Goal: Transaction & Acquisition: Purchase product/service

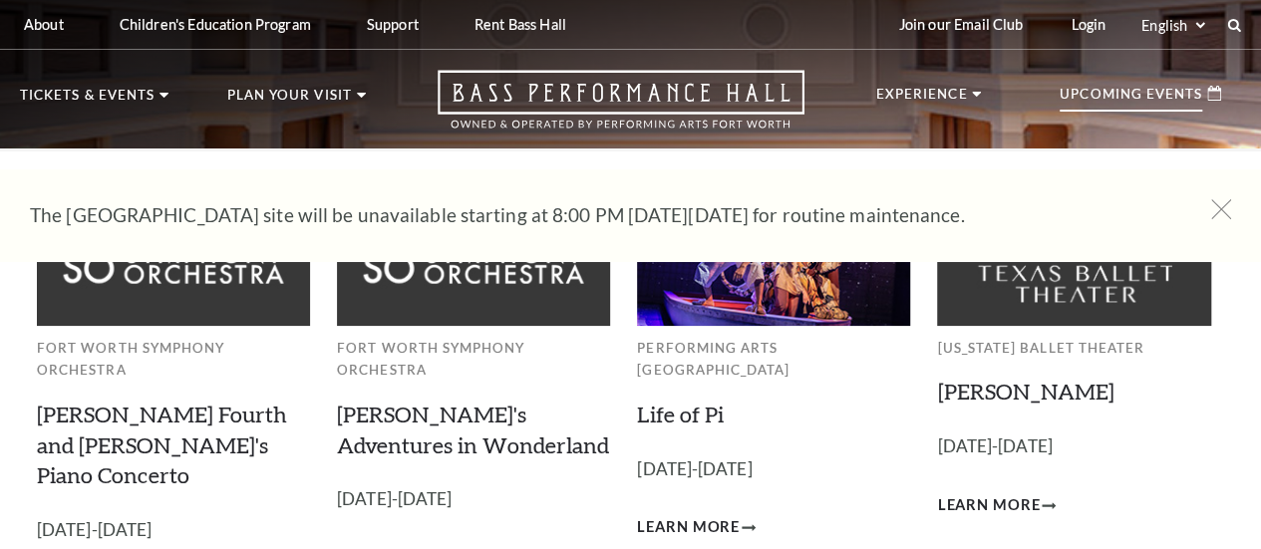
click at [1120, 118] on div "Upcoming Events" at bounding box center [1139, 94] width 201 height 48
click at [1164, 98] on p "Upcoming Events" at bounding box center [1130, 100] width 142 height 24
click at [1194, 110] on p "Upcoming Events" at bounding box center [1130, 100] width 142 height 24
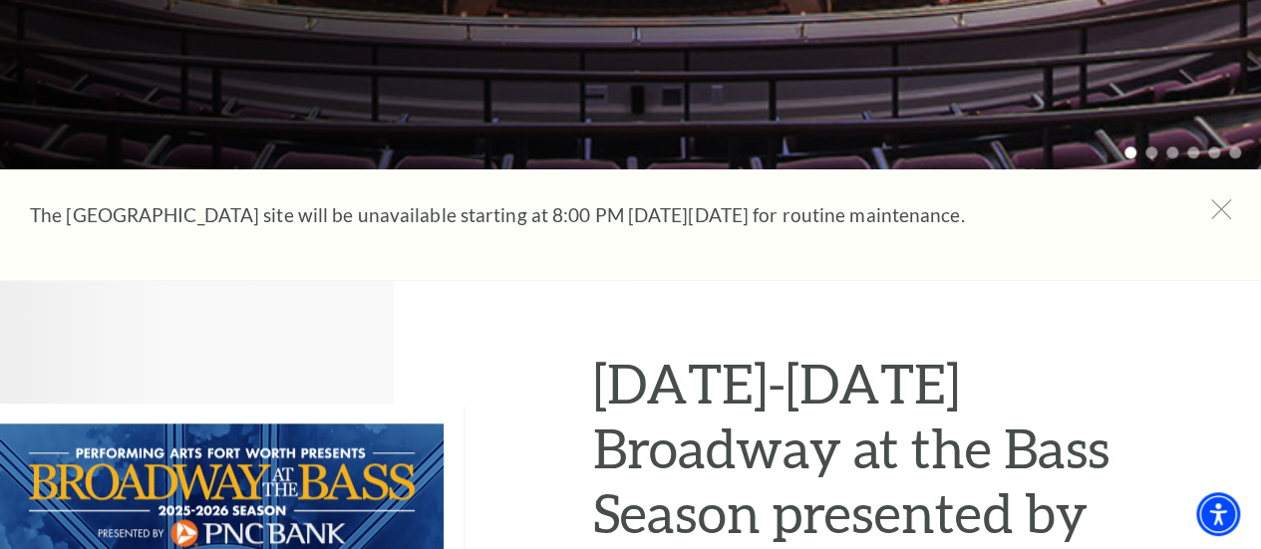
scroll to position [797, 0]
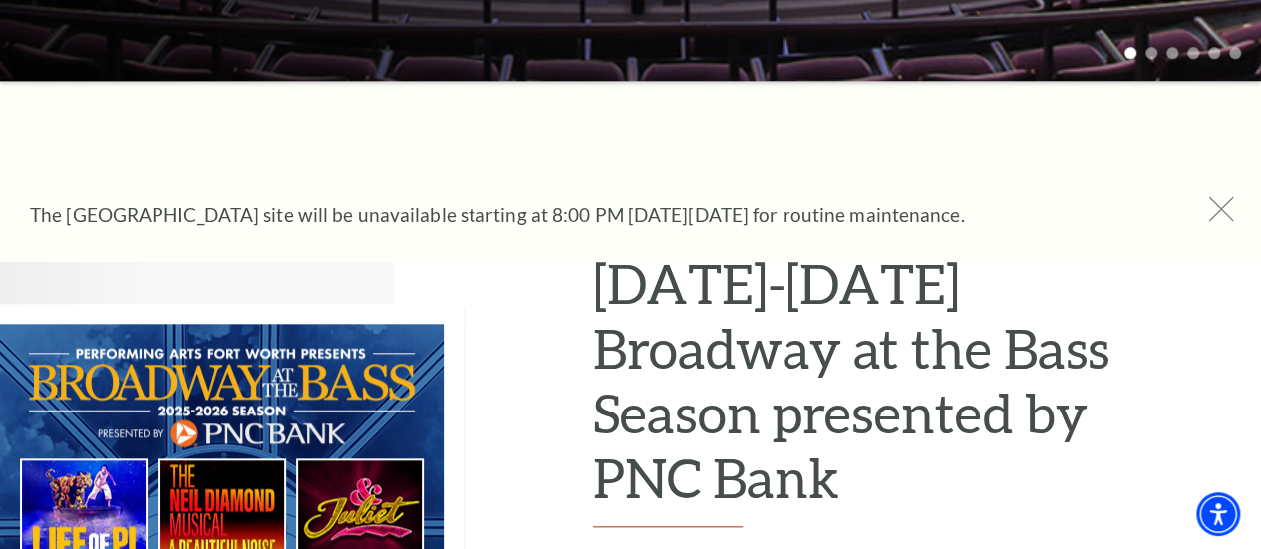
click at [1223, 210] on icon at bounding box center [1221, 209] width 25 height 25
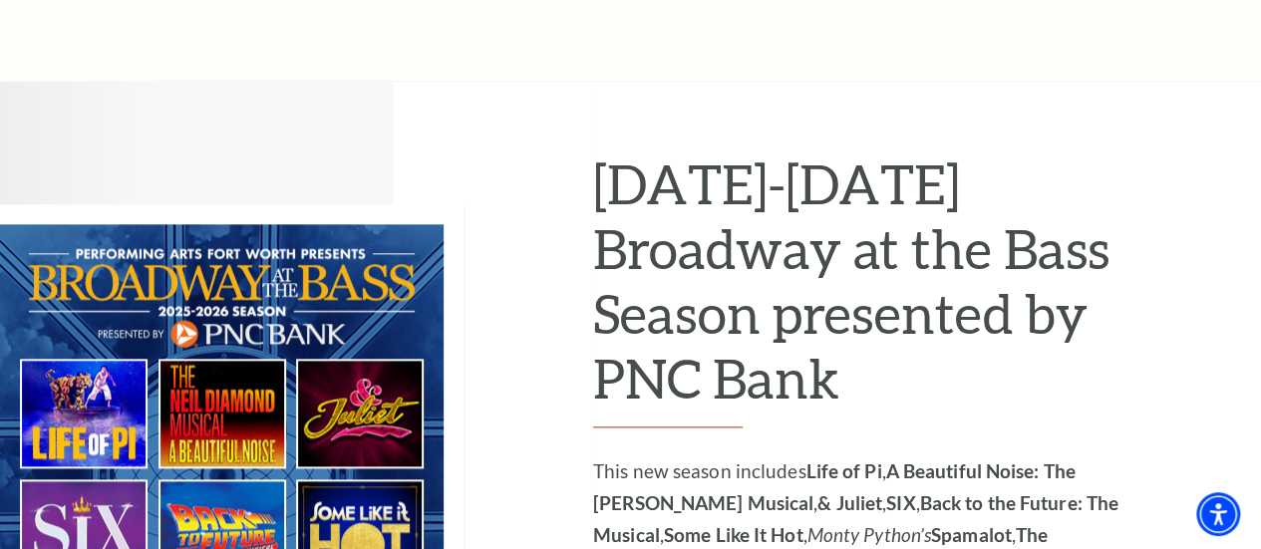
scroll to position [0, 0]
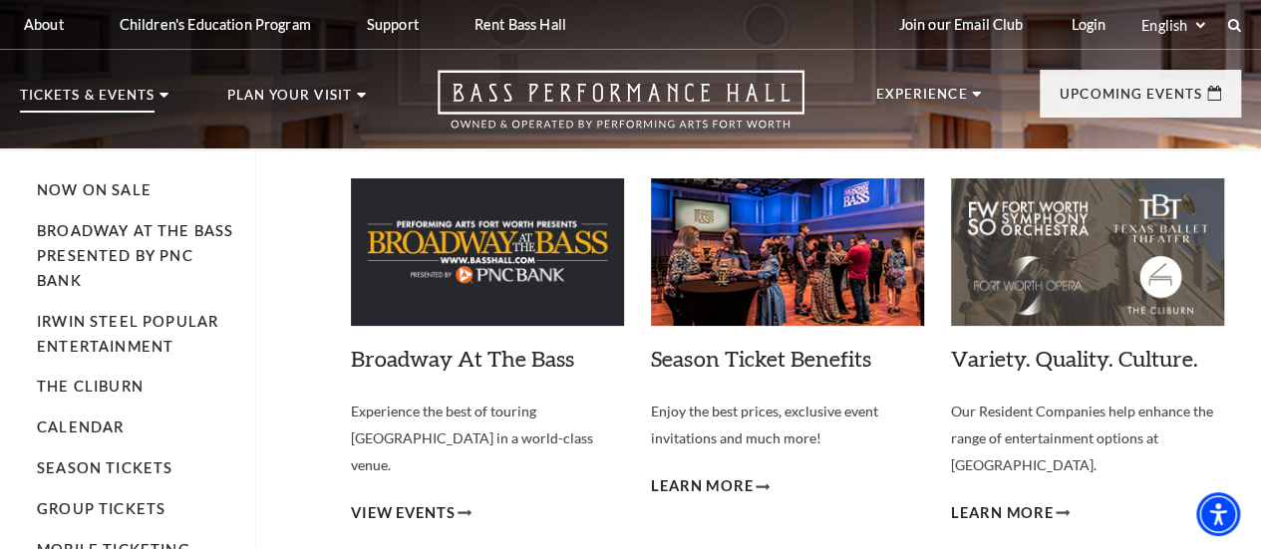
click at [54, 93] on p "Tickets & Events" at bounding box center [87, 101] width 135 height 24
click at [97, 100] on p "Tickets & Events" at bounding box center [87, 101] width 135 height 24
click at [160, 473] on link "Season Tickets" at bounding box center [105, 467] width 136 height 17
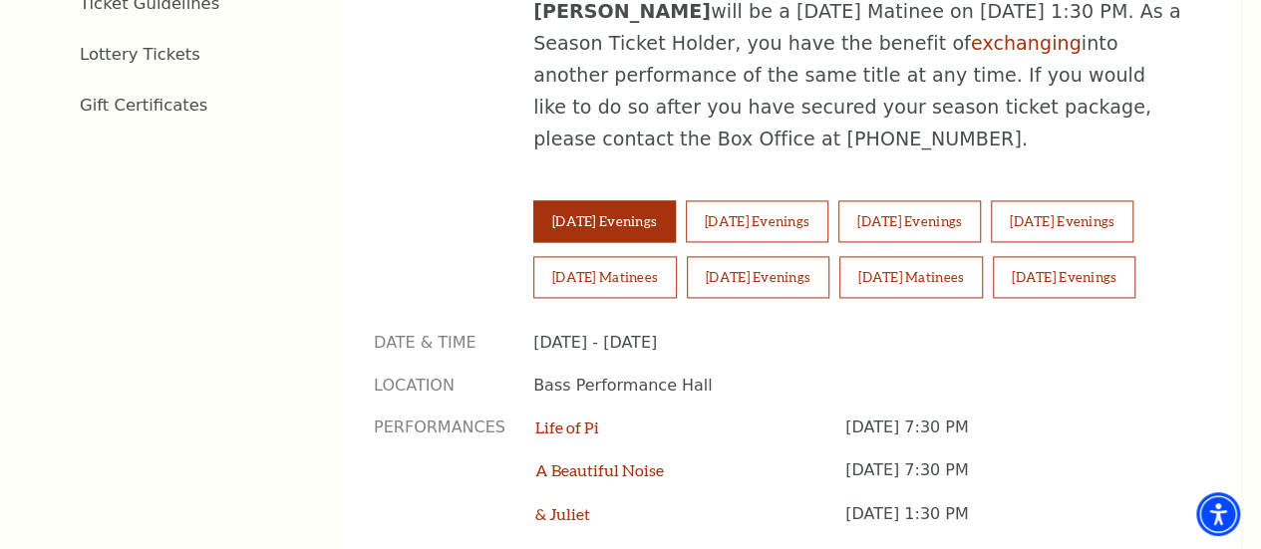
scroll to position [1395, 0]
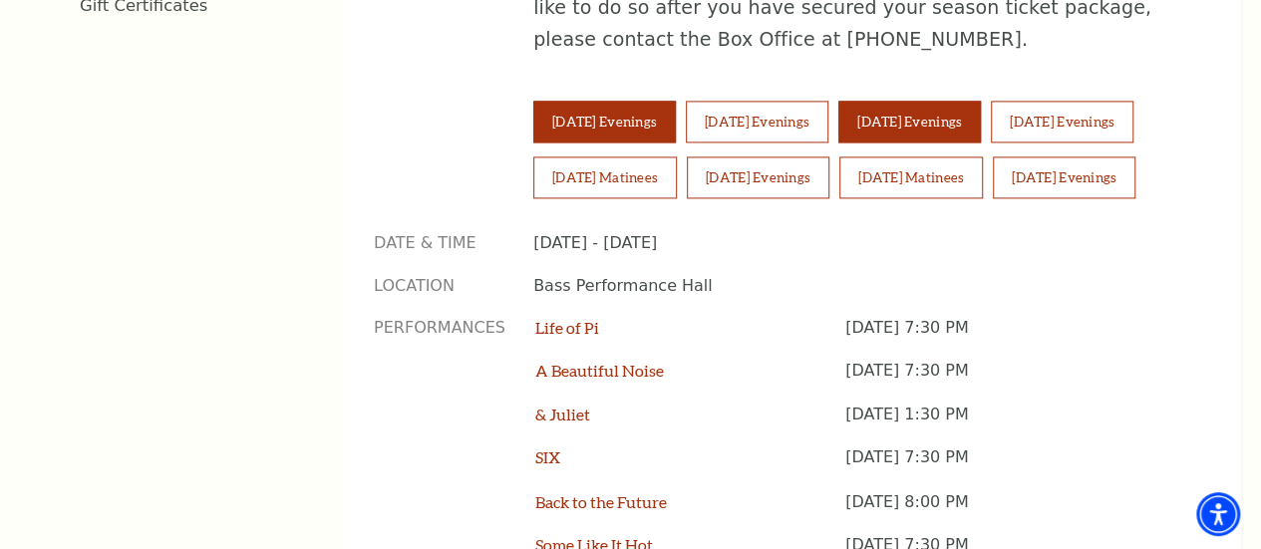
click at [939, 101] on button "[DATE] Evenings" at bounding box center [909, 122] width 142 height 42
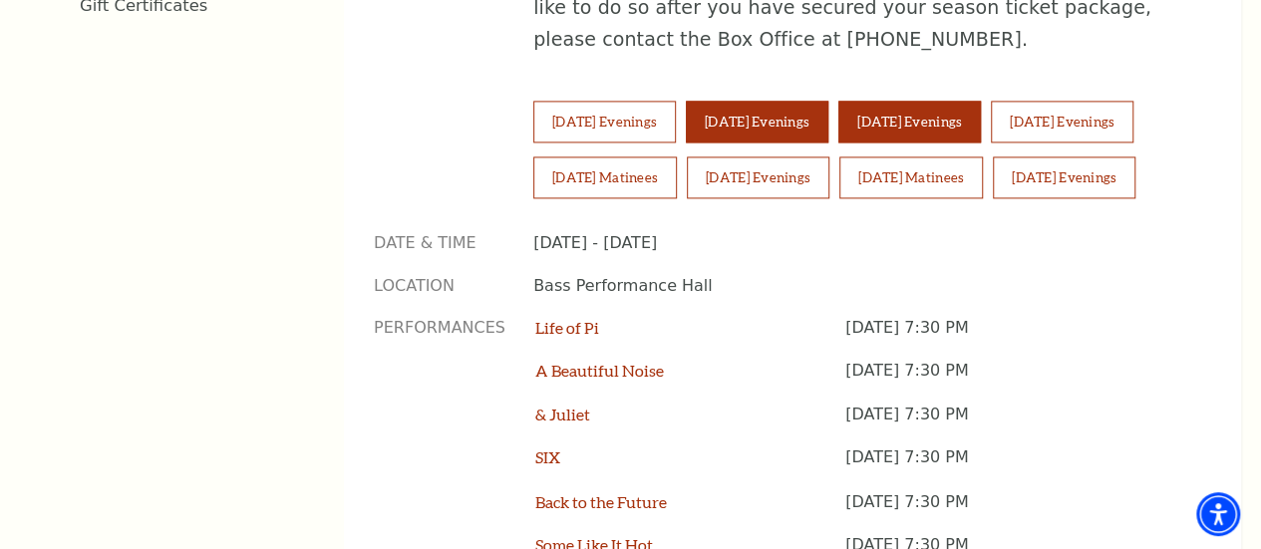
click at [819, 101] on button "Wednesday Evenings" at bounding box center [757, 122] width 142 height 42
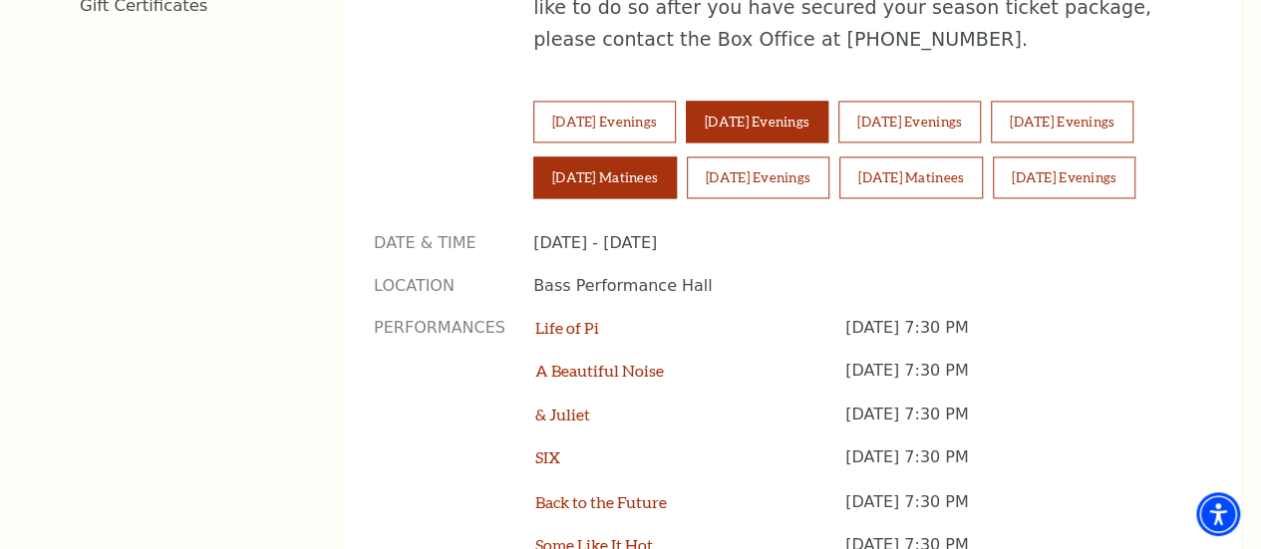
click at [677, 156] on button "Saturday Matinees" at bounding box center [604, 177] width 143 height 42
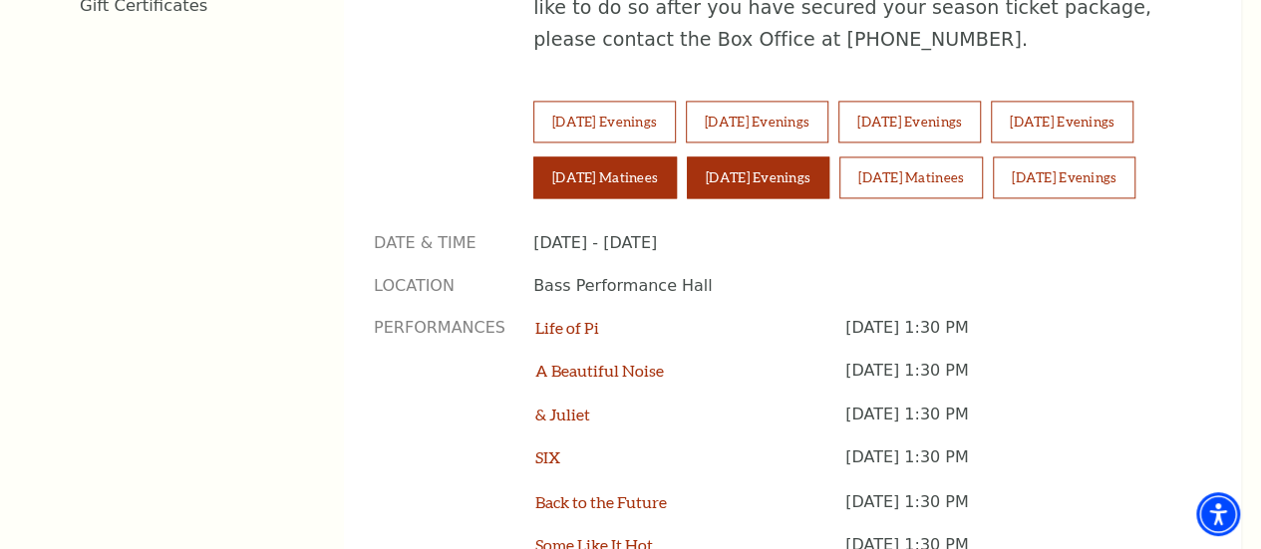
click at [829, 156] on button "Saturday Evenings" at bounding box center [758, 177] width 142 height 42
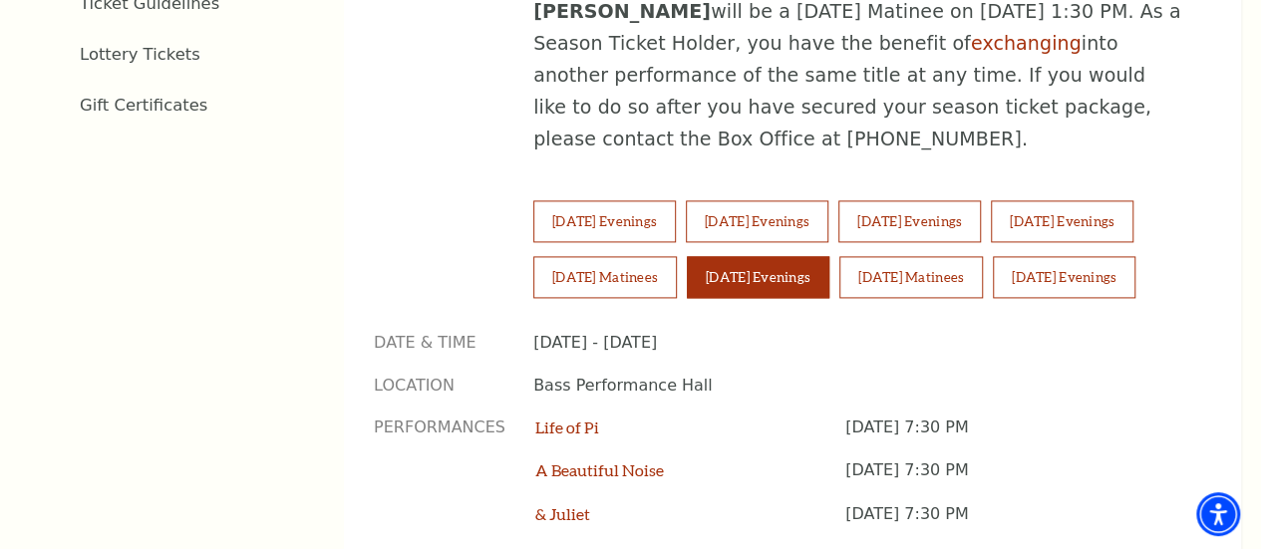
scroll to position [1495, 0]
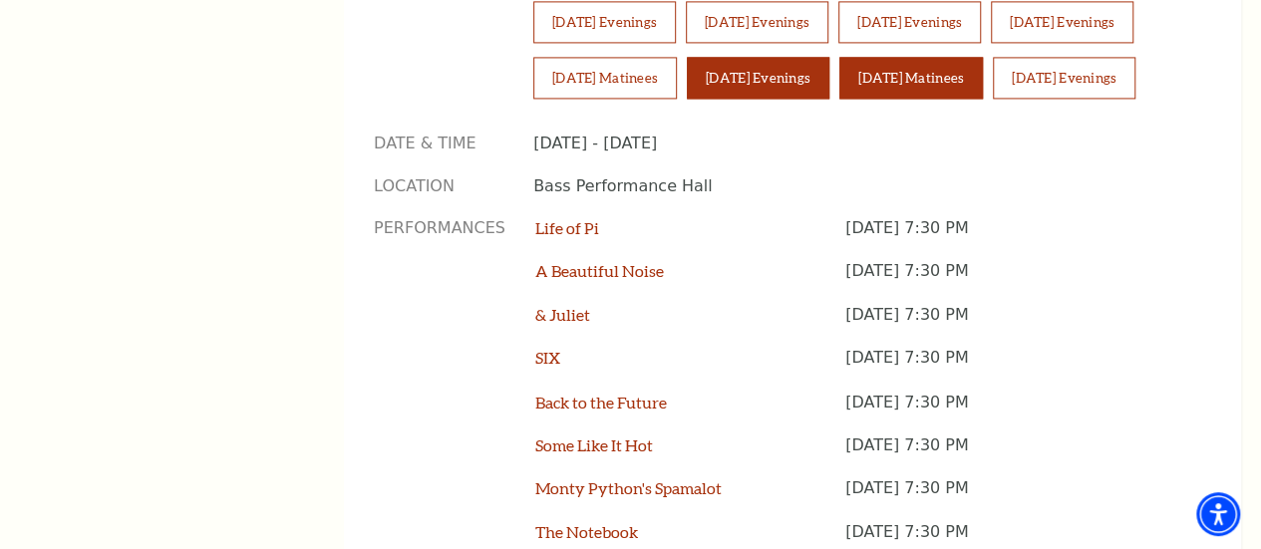
click at [983, 57] on button "Sunday Matinees" at bounding box center [910, 78] width 143 height 42
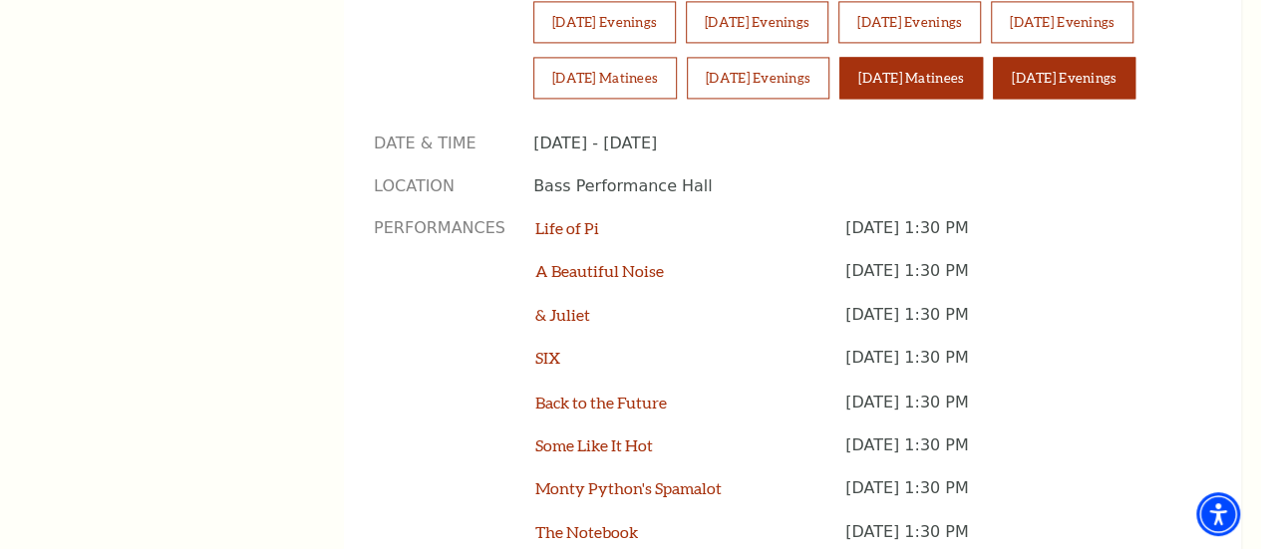
click at [993, 67] on button "[DATE] Evenings" at bounding box center [1064, 78] width 142 height 42
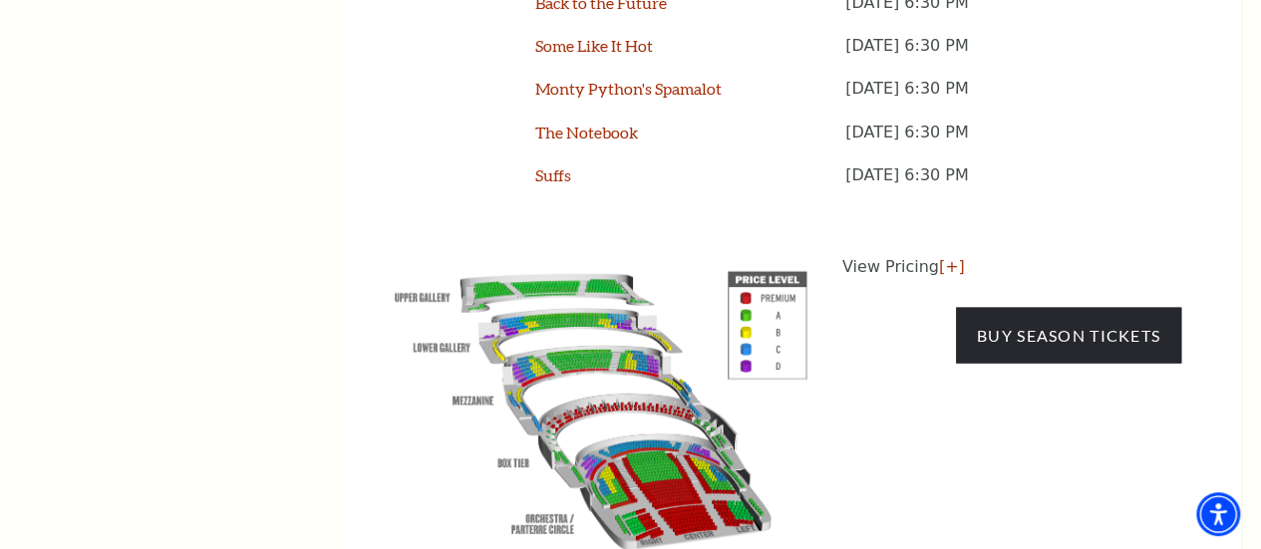
scroll to position [1993, 0]
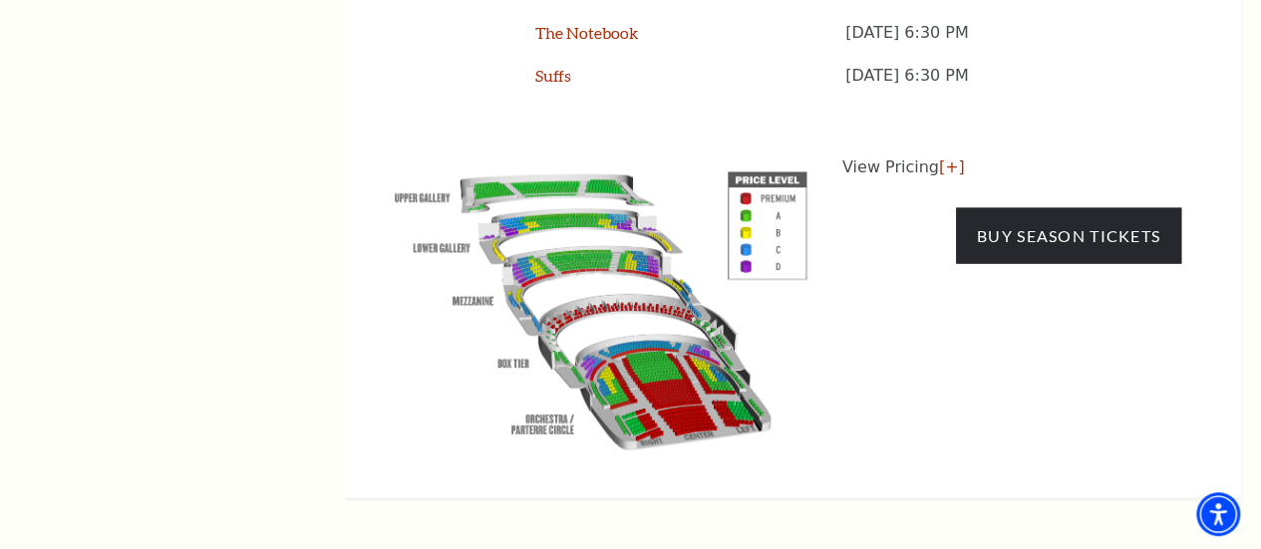
click at [746, 236] on img at bounding box center [601, 306] width 454 height 303
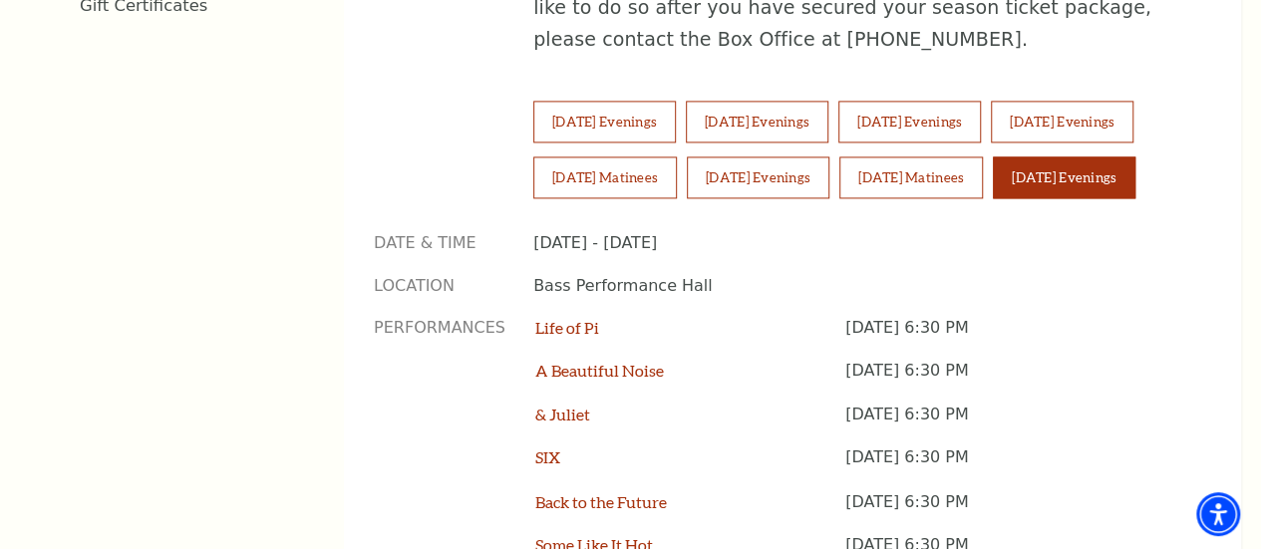
scroll to position [1196, 0]
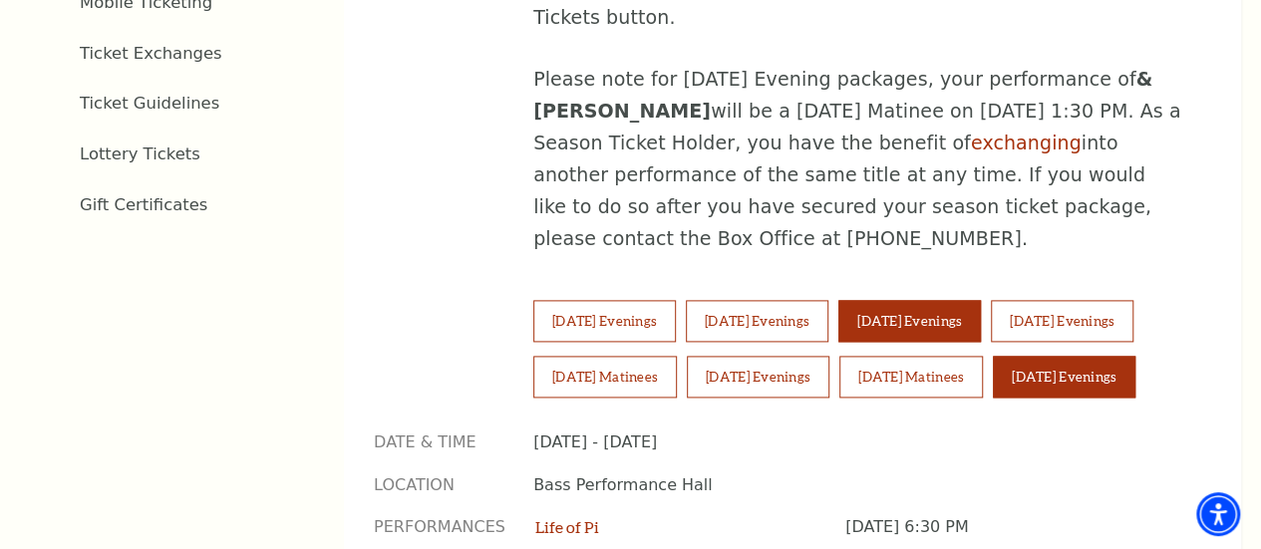
click at [981, 300] on button "Thursday Evenings" at bounding box center [909, 321] width 142 height 42
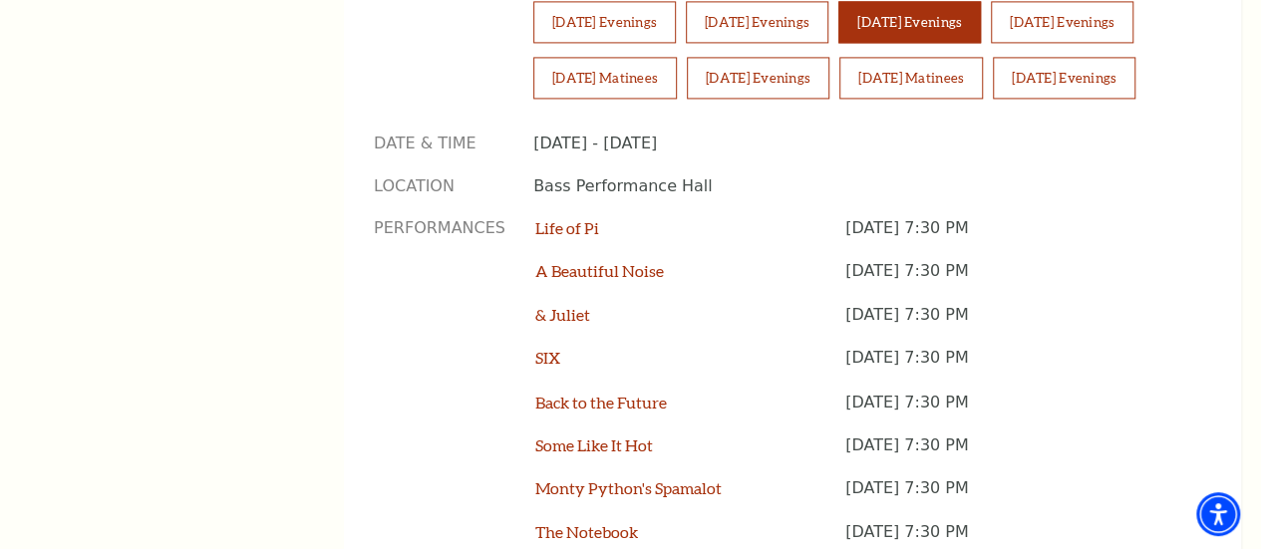
scroll to position [1295, 0]
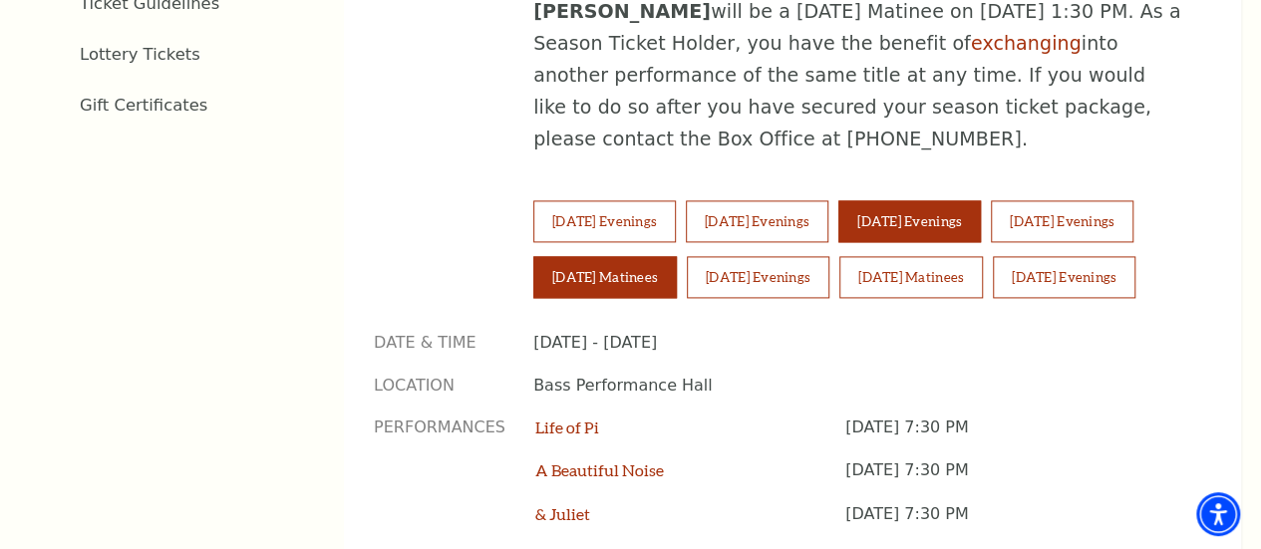
click at [677, 256] on button "Saturday Matinees" at bounding box center [604, 277] width 143 height 42
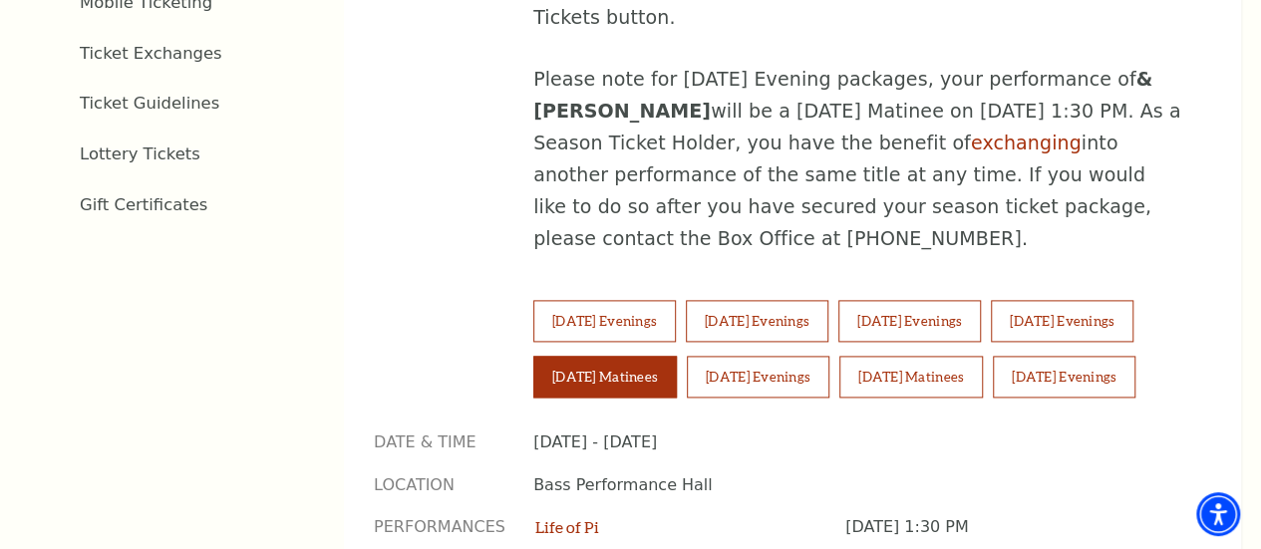
scroll to position [1096, 0]
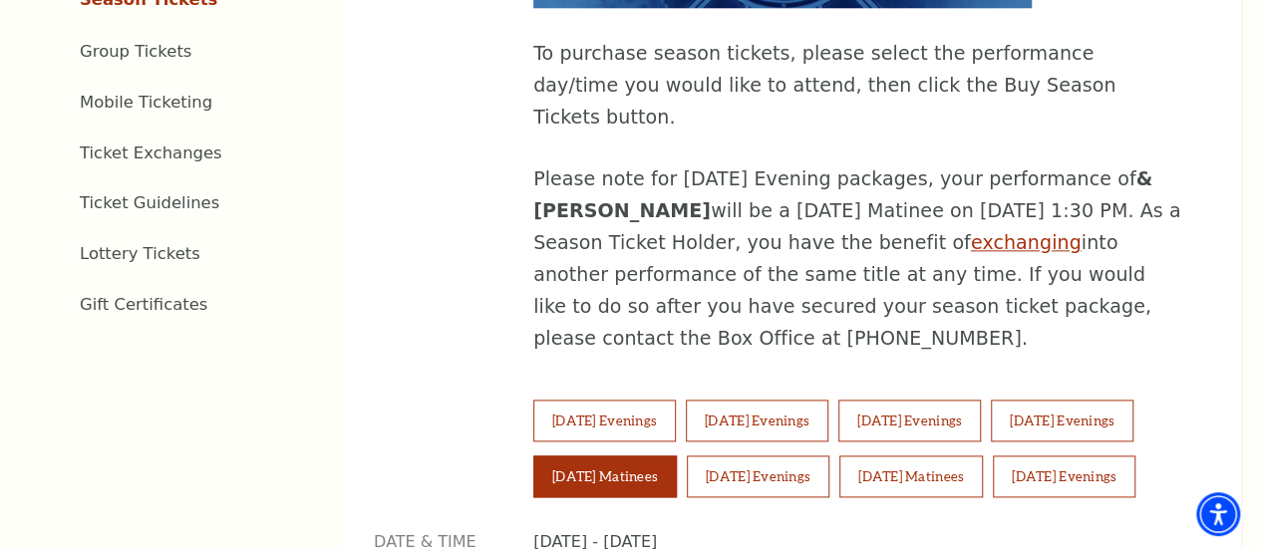
click at [971, 231] on link "exchanging" at bounding box center [1026, 242] width 111 height 22
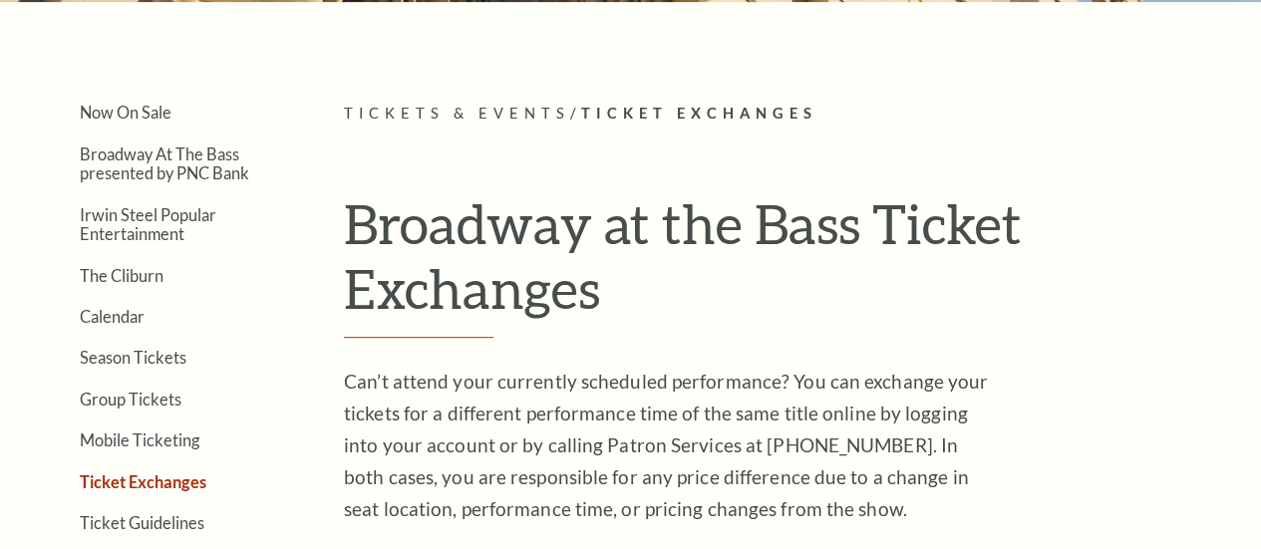
scroll to position [598, 0]
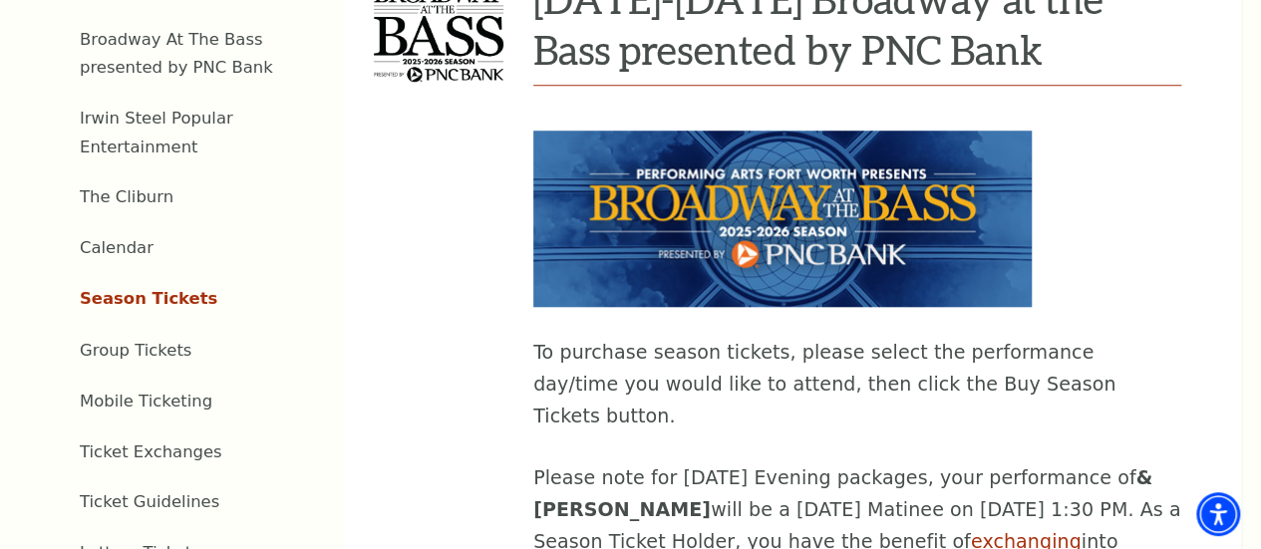
scroll to position [897, 0]
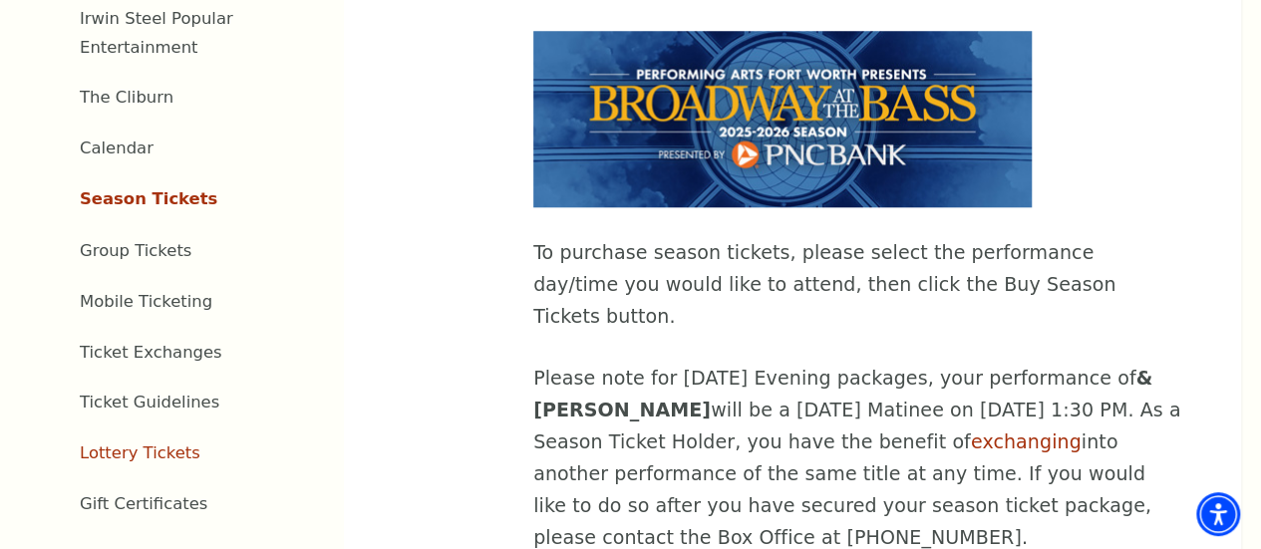
click at [151, 457] on link "Lottery Tickets" at bounding box center [140, 452] width 121 height 19
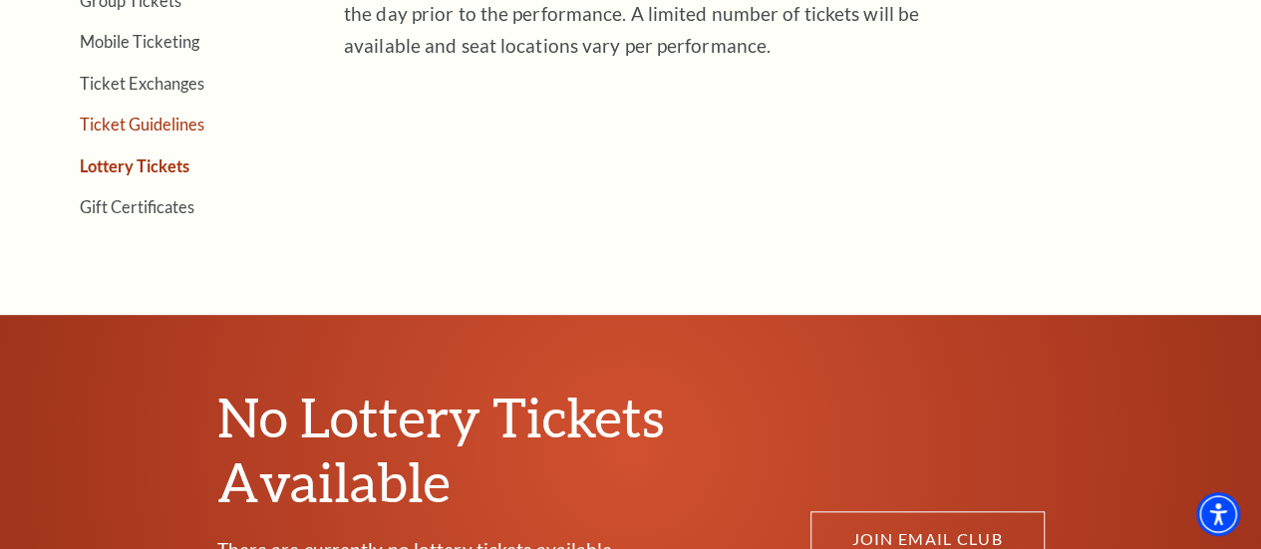
scroll to position [598, 0]
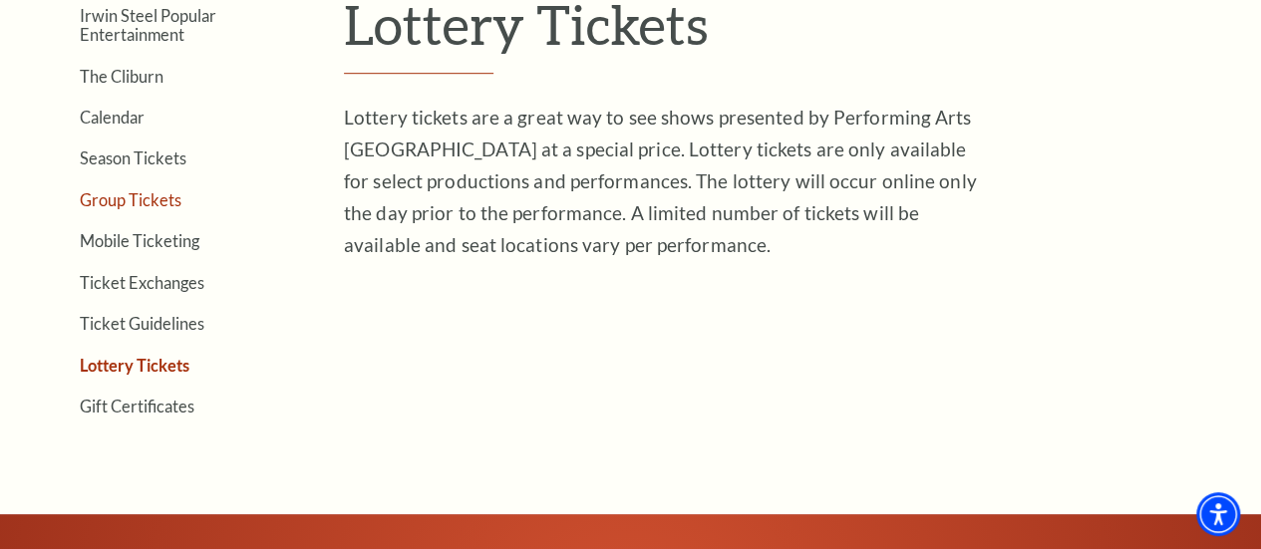
click at [168, 208] on link "Group Tickets" at bounding box center [131, 199] width 102 height 19
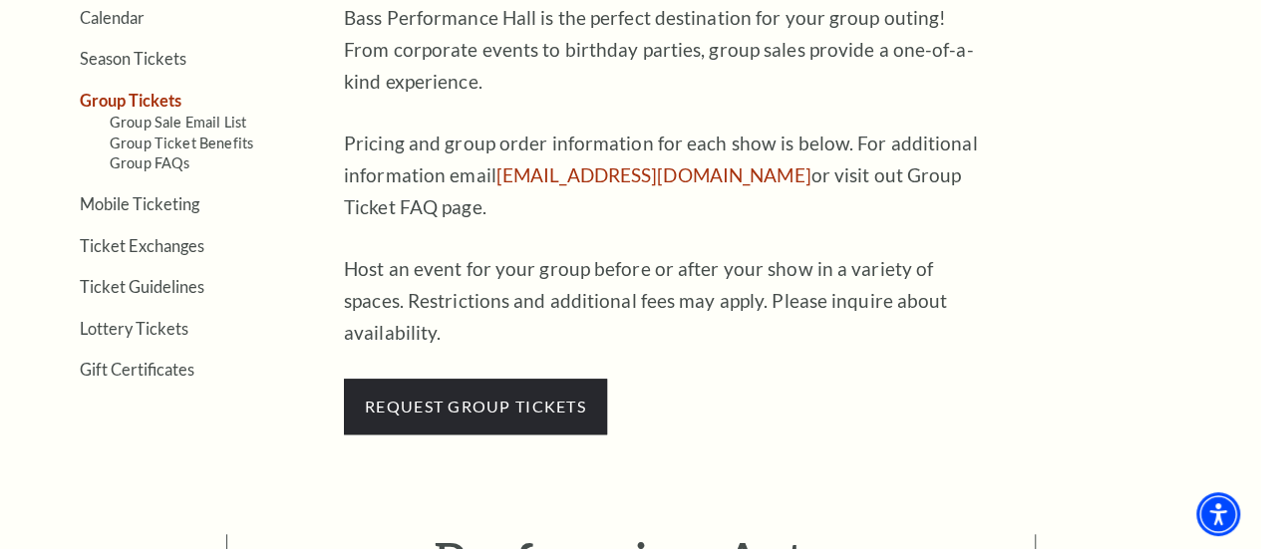
scroll to position [498, 0]
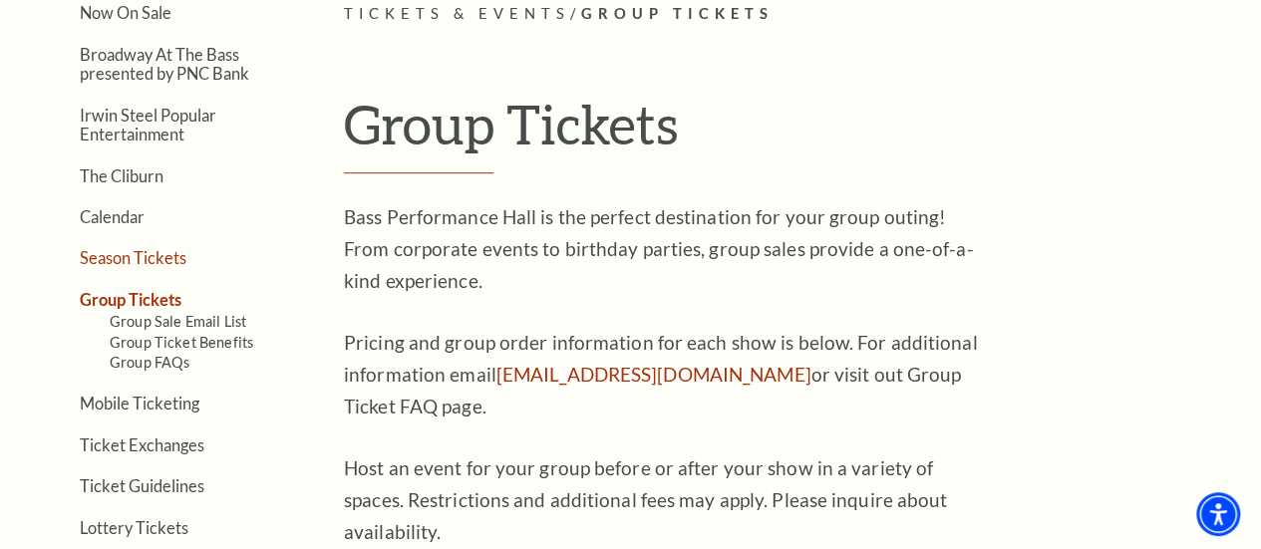
click at [140, 264] on link "Season Tickets" at bounding box center [133, 257] width 107 height 19
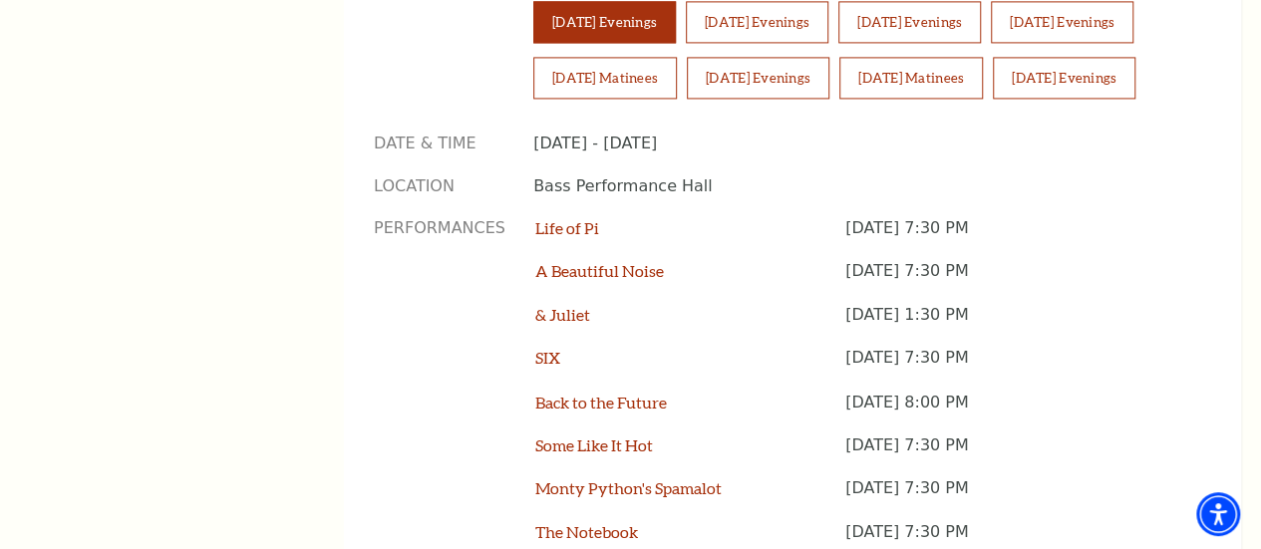
scroll to position [1594, 0]
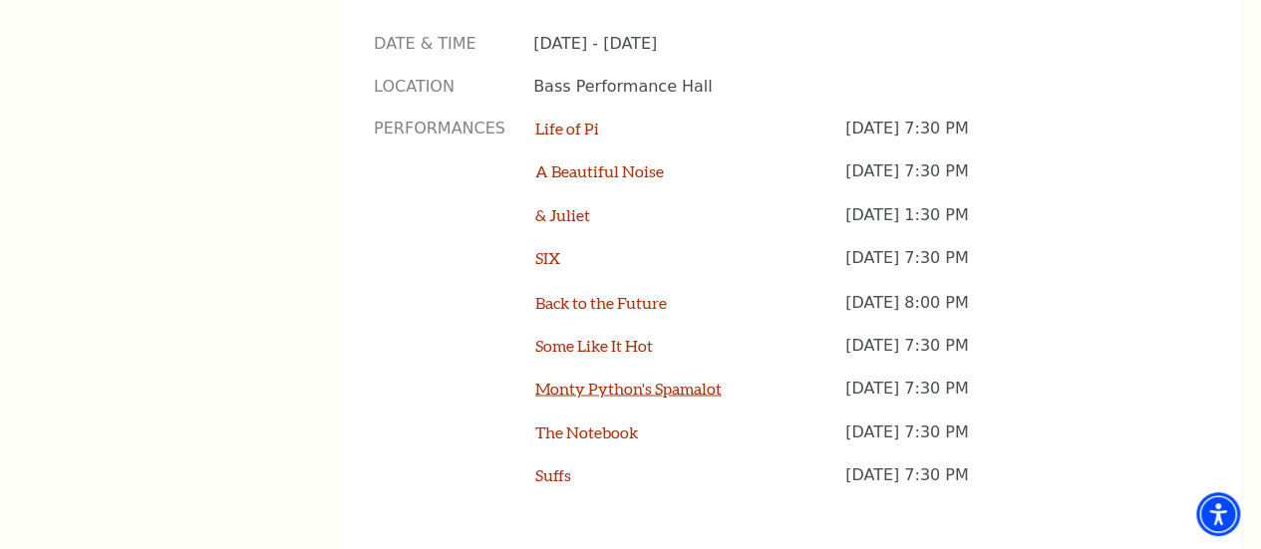
click at [592, 381] on link "Monty Python's Spamalot" at bounding box center [628, 387] width 186 height 19
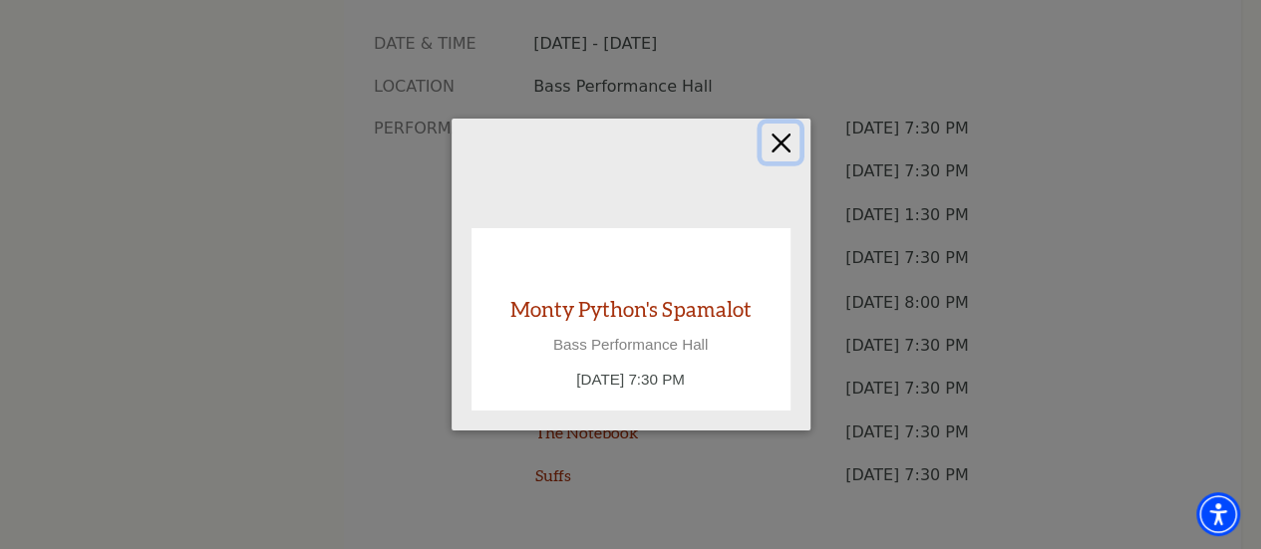
click at [781, 137] on button "Close" at bounding box center [780, 143] width 38 height 38
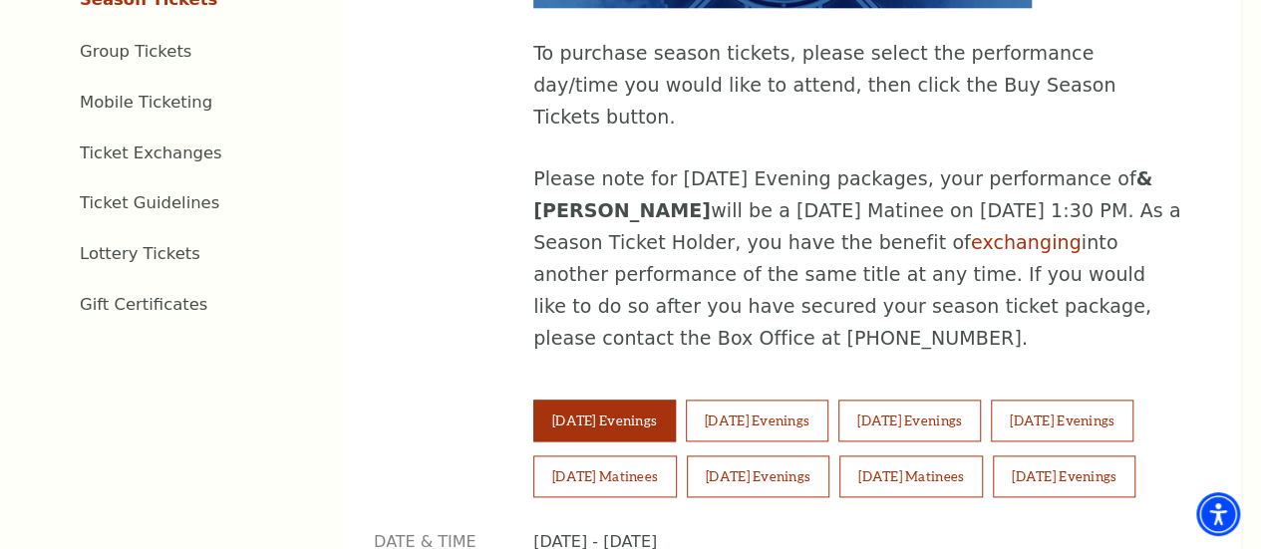
scroll to position [1295, 0]
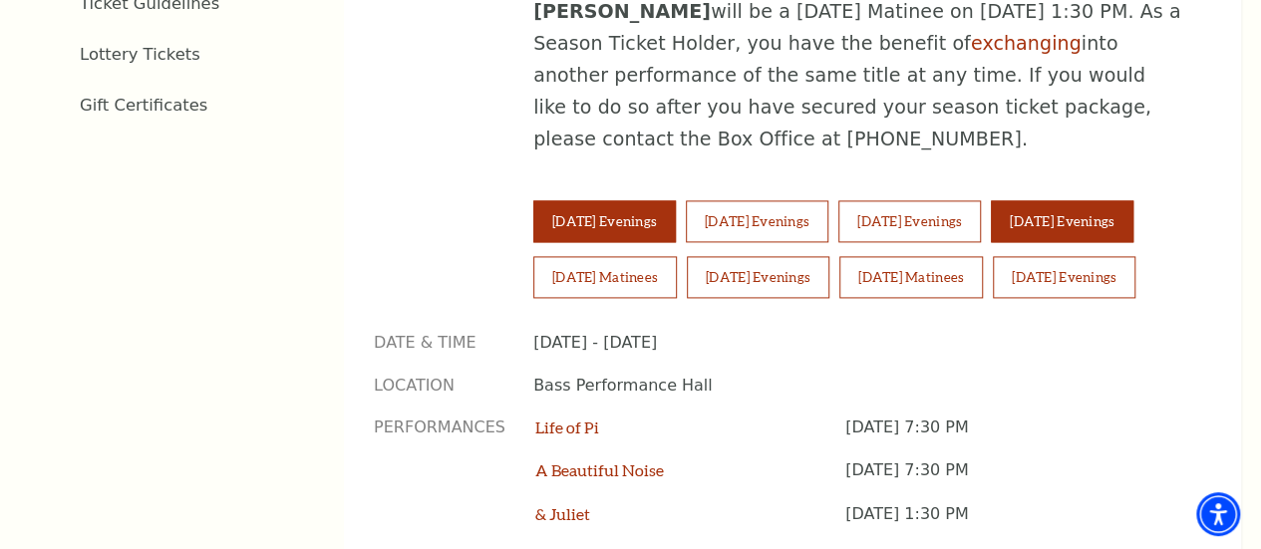
click at [991, 211] on button "Friday Evenings" at bounding box center [1062, 221] width 142 height 42
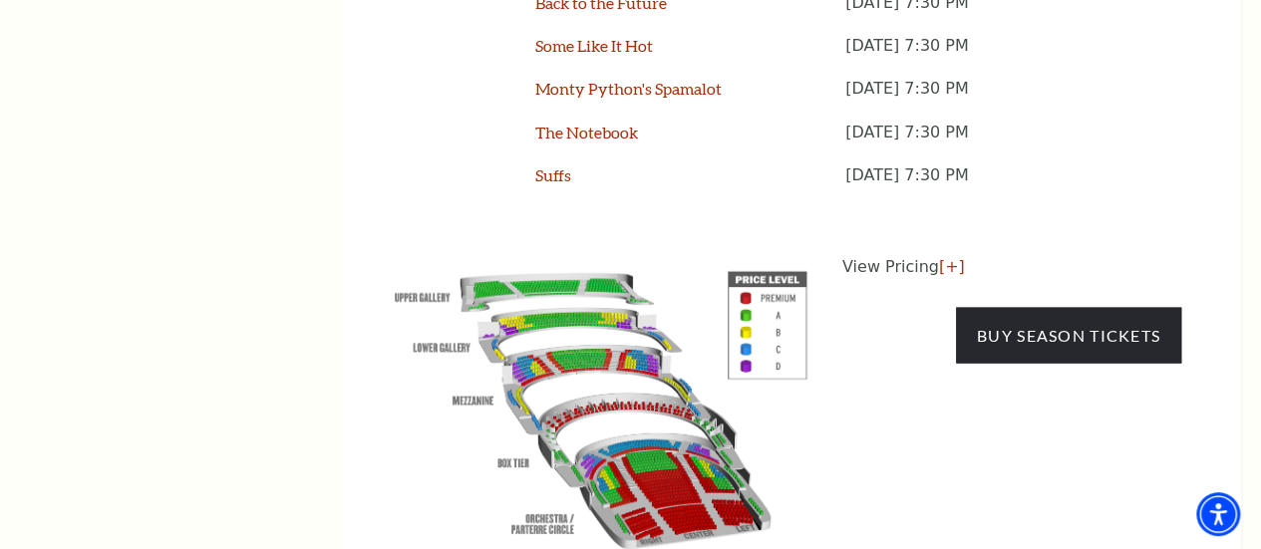
scroll to position [1993, 0]
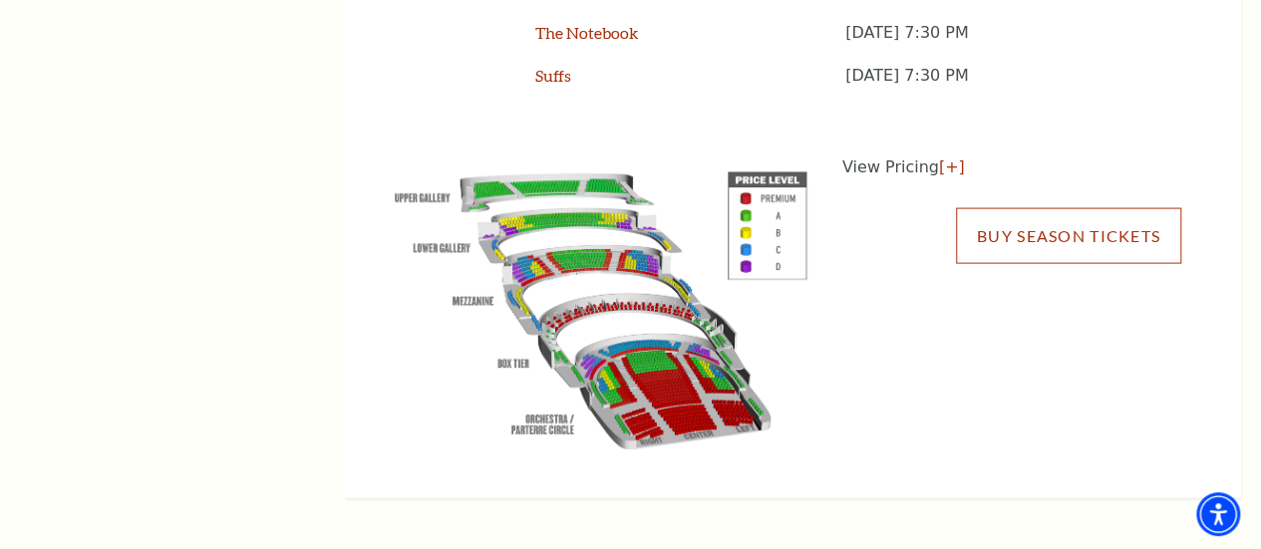
click at [1015, 234] on link "Buy Season Tickets" at bounding box center [1068, 236] width 225 height 56
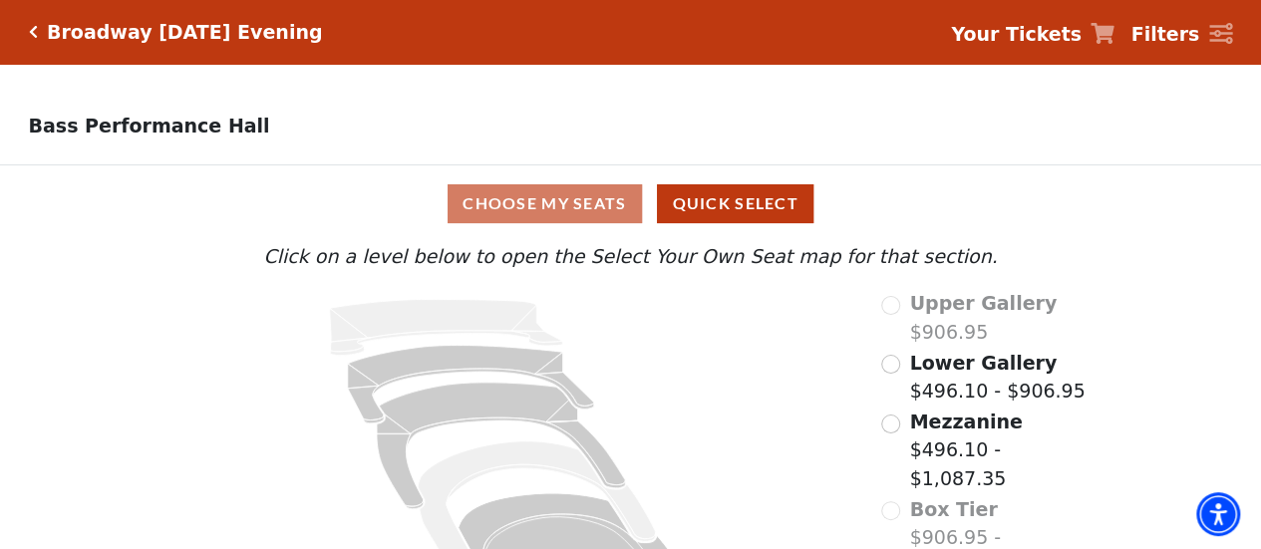
scroll to position [102, 0]
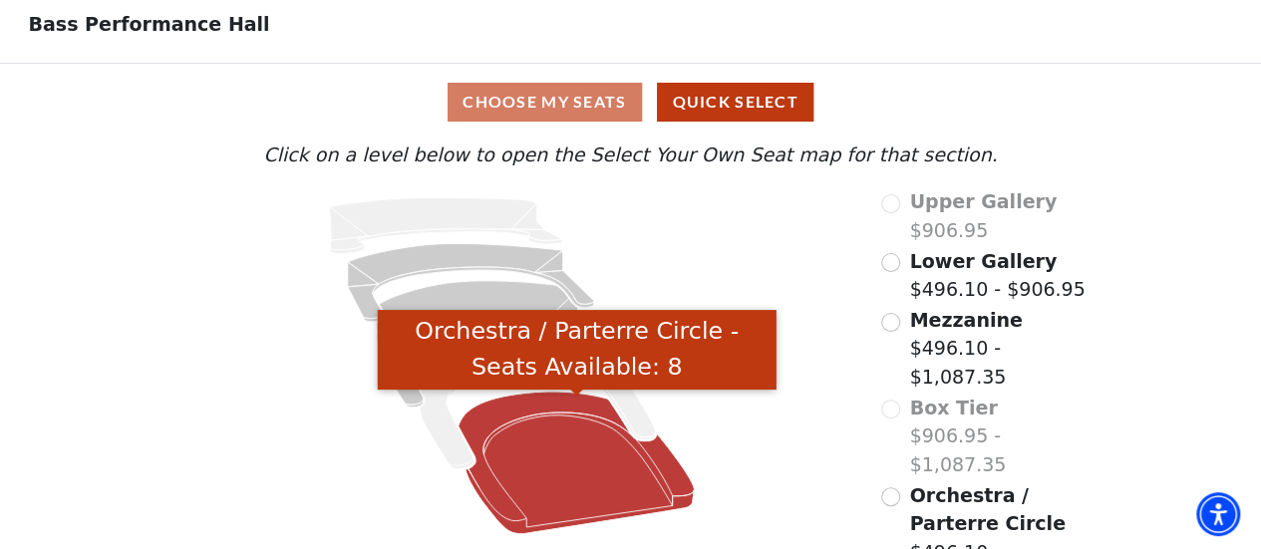
click at [571, 472] on icon "Orchestra / Parterre Circle - Seats Available: 8" at bounding box center [576, 463] width 236 height 142
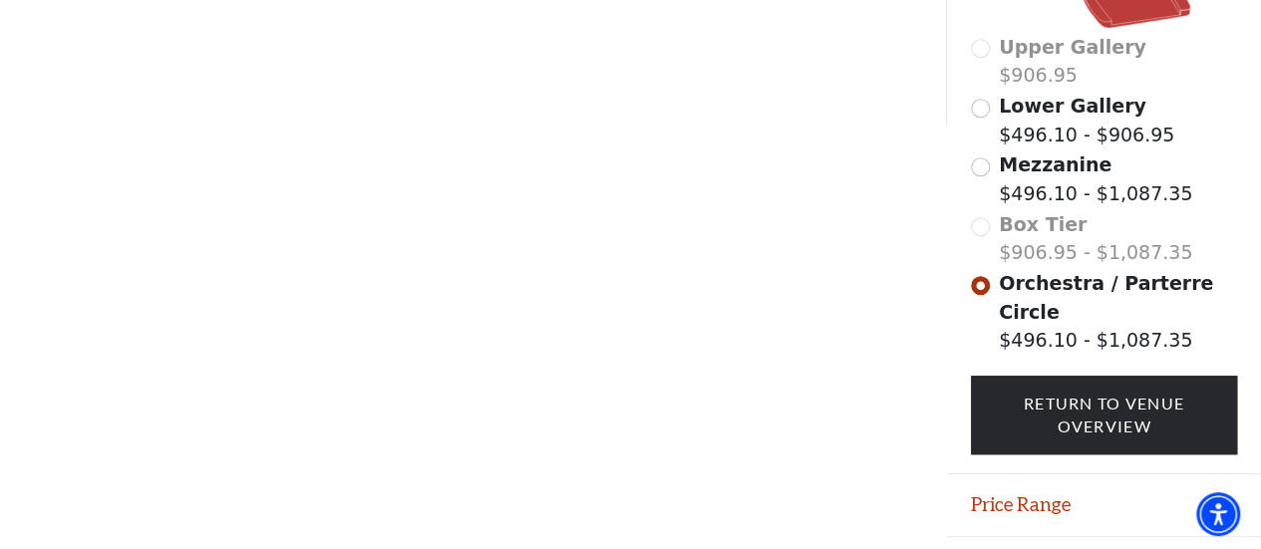
scroll to position [604, 0]
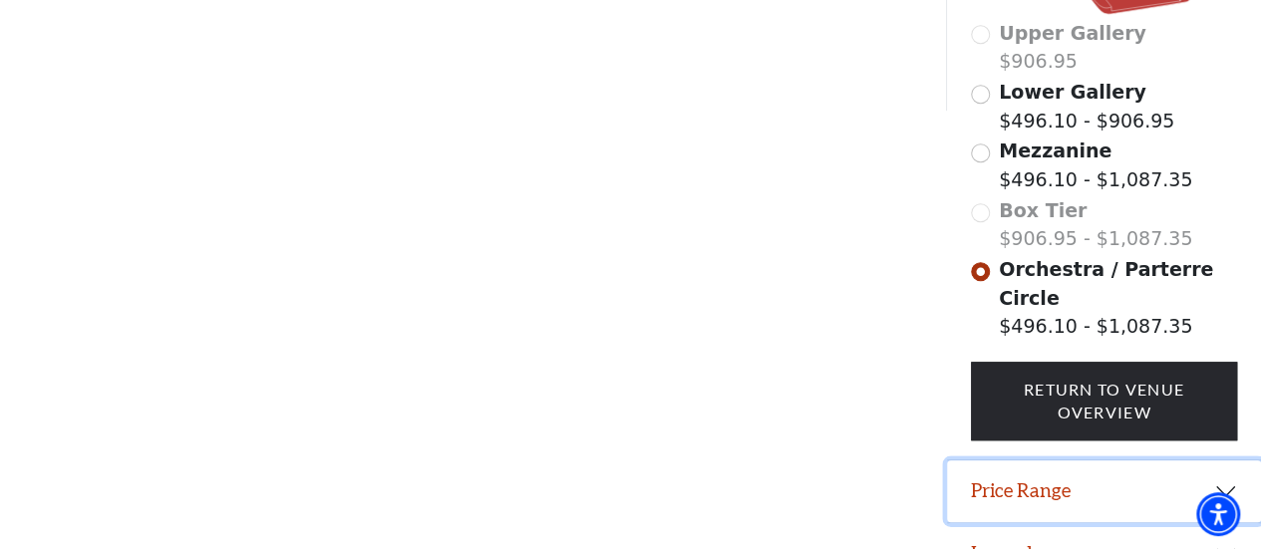
click at [1206, 460] on button "Price Range" at bounding box center [1104, 491] width 314 height 62
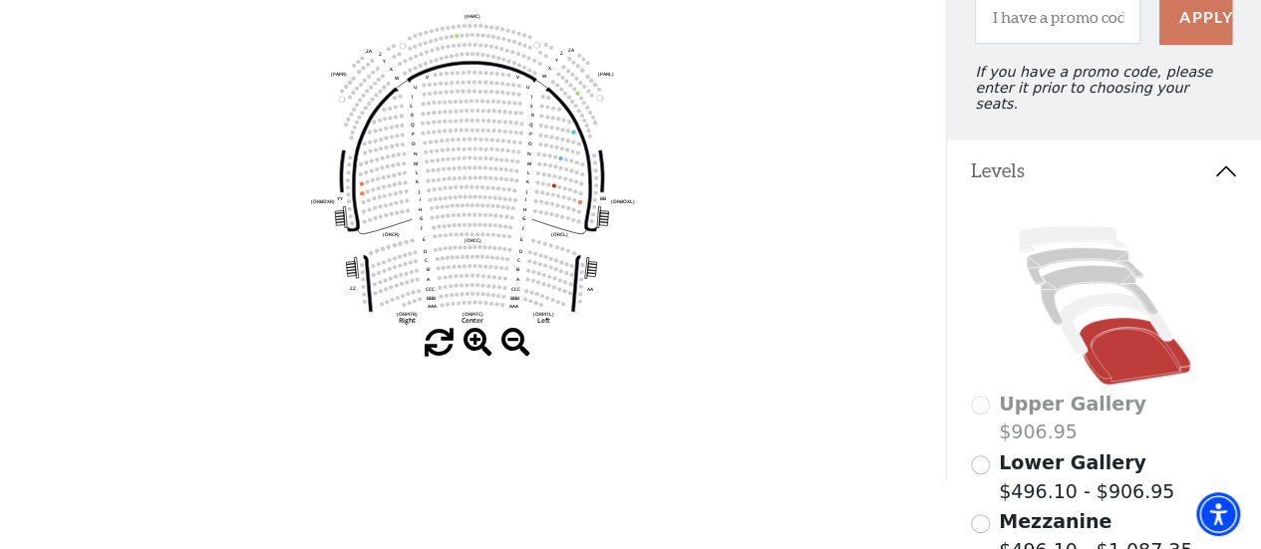
scroll to position [432, 0]
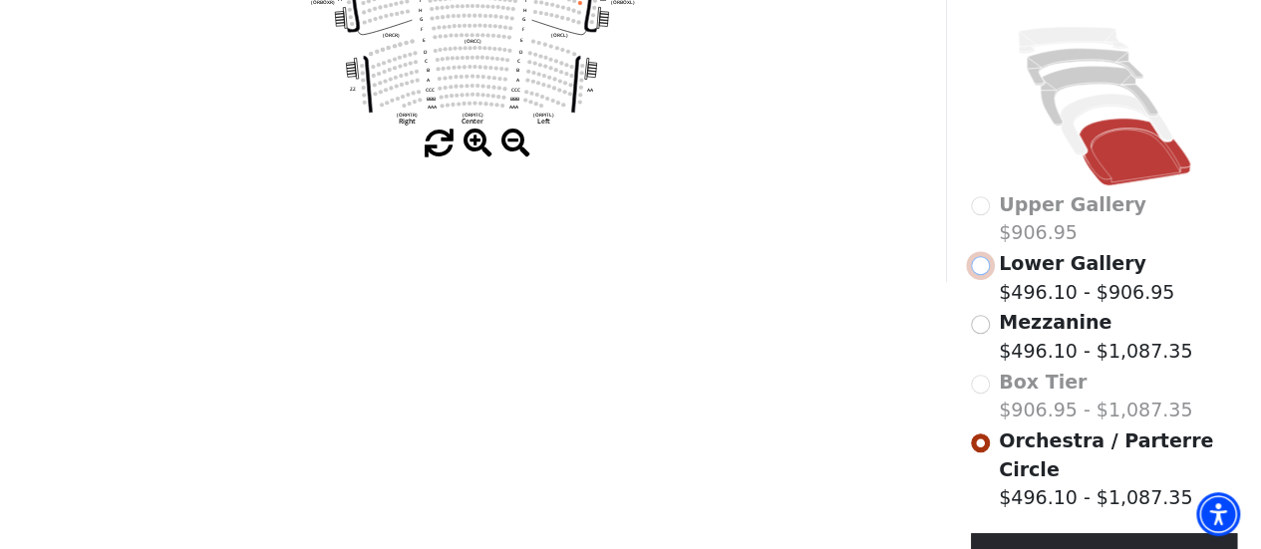
click at [977, 262] on input "Lower Gallery$496.10 - $906.95\a" at bounding box center [980, 265] width 19 height 19
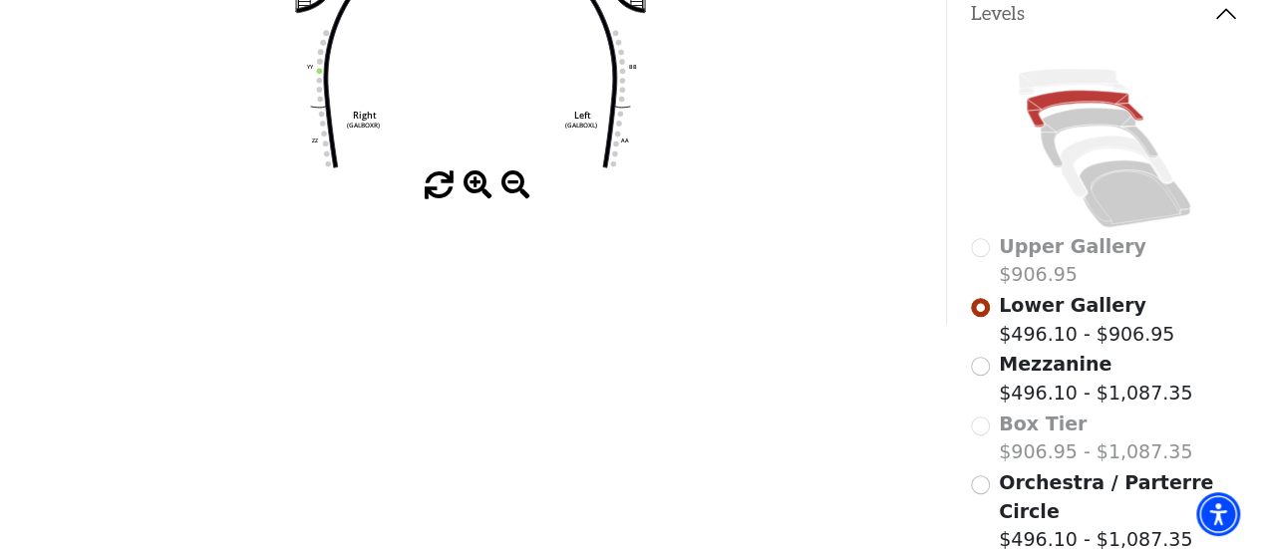
scroll to position [490, 0]
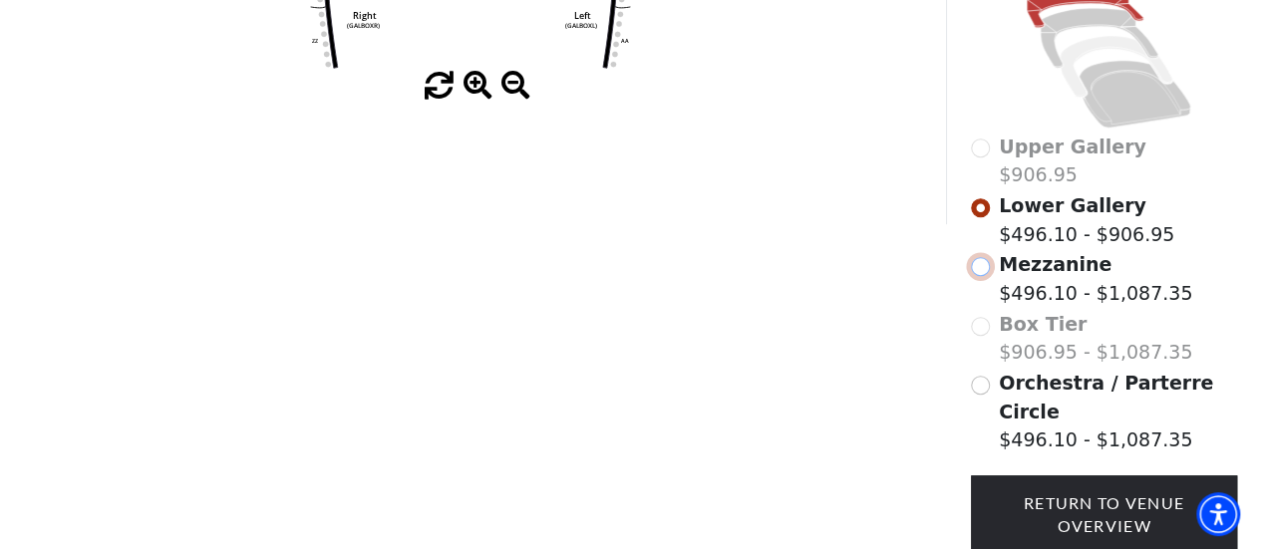
click at [985, 257] on input "Mezzanine$496.10 - $1,087.35\a" at bounding box center [980, 266] width 19 height 19
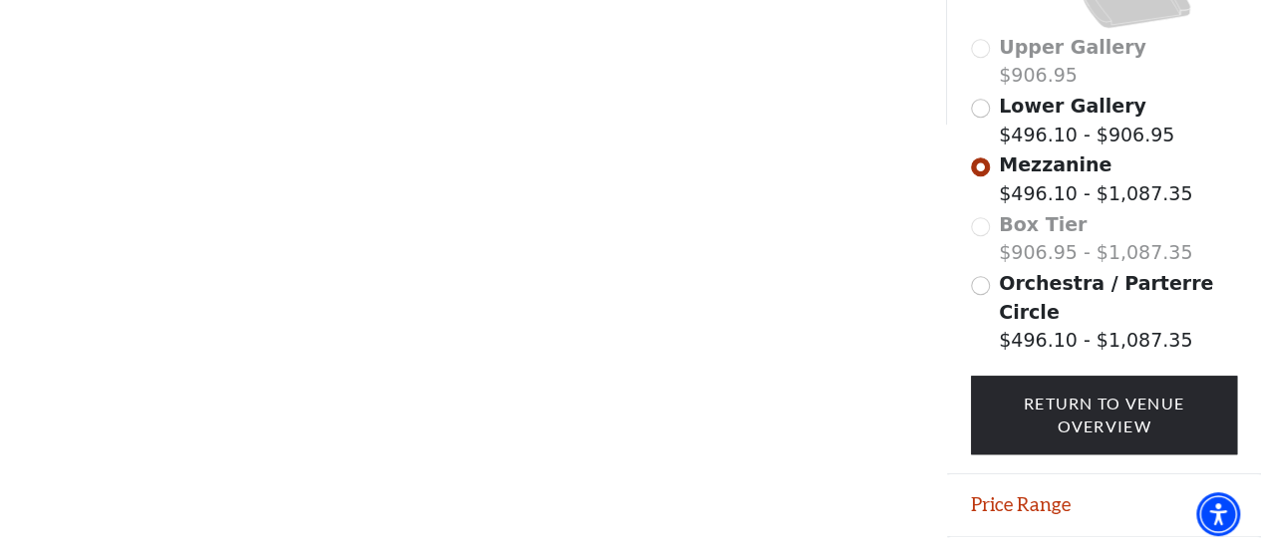
scroll to position [604, 0]
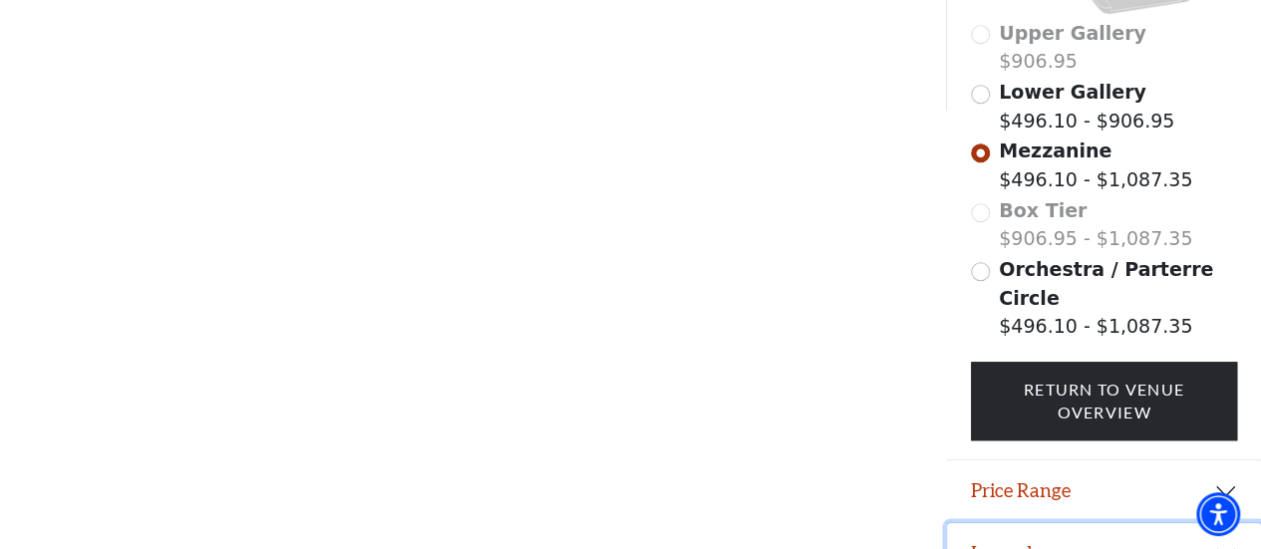
click at [1016, 523] on button "Legend" at bounding box center [1104, 554] width 314 height 62
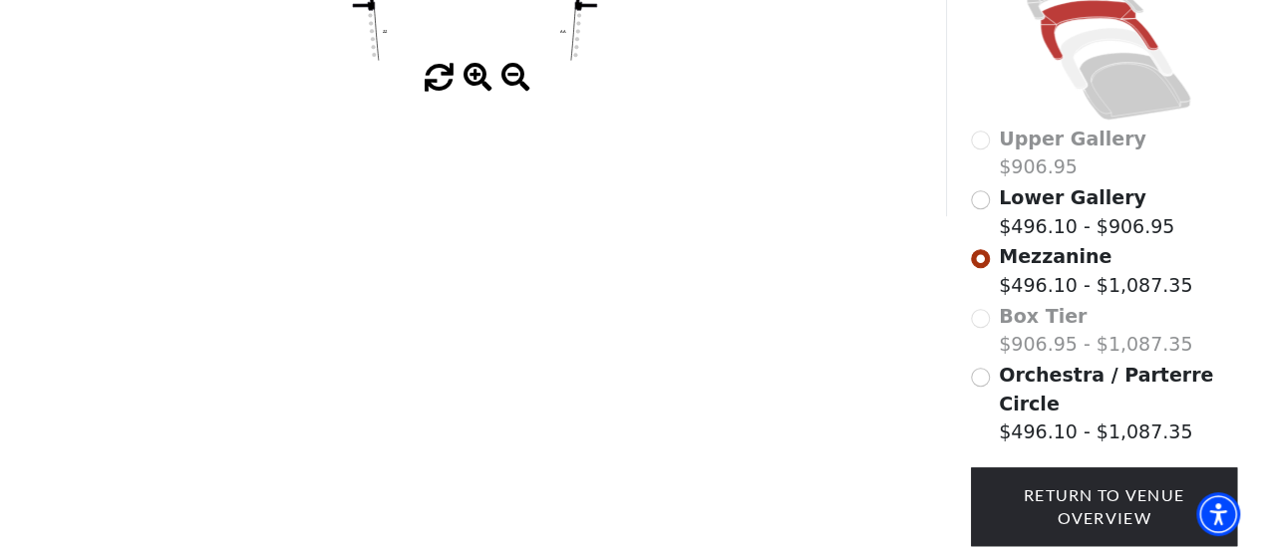
scroll to position [598, 0]
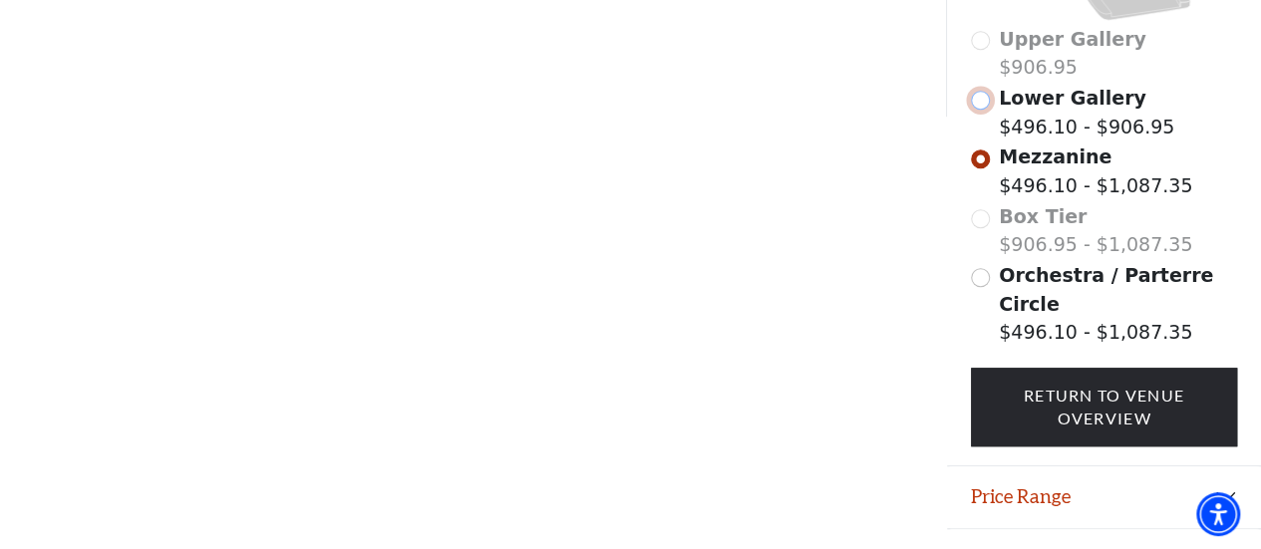
click at [977, 100] on input "Lower Gallery$496.10 - $906.95\a" at bounding box center [980, 100] width 19 height 19
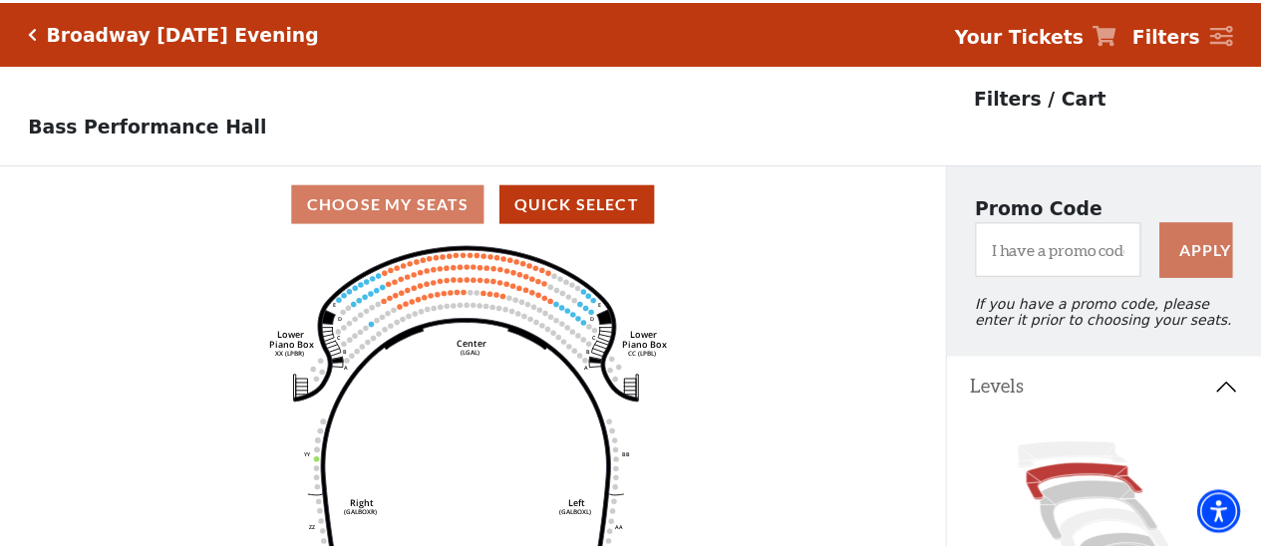
scroll to position [92, 0]
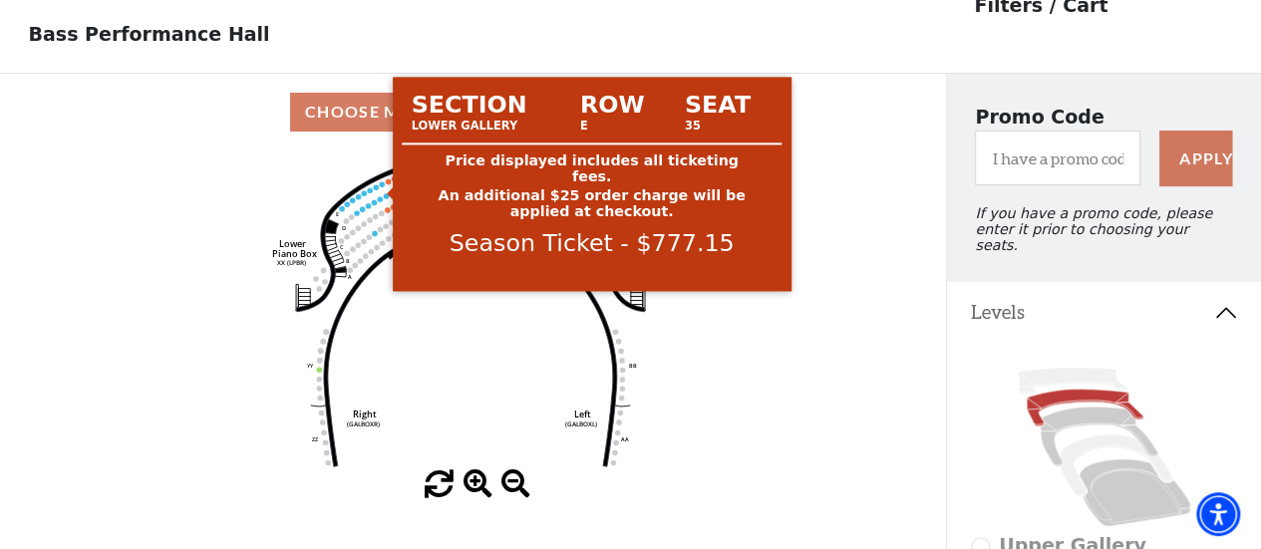
click at [382, 186] on circle at bounding box center [382, 183] width 5 height 5
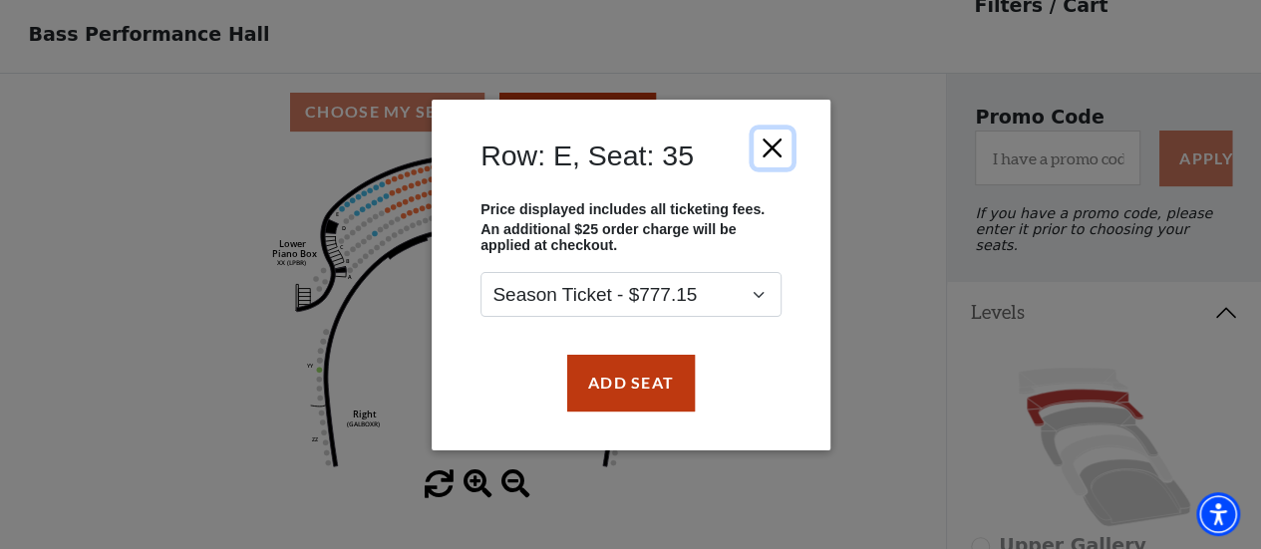
click at [767, 147] on button "Close" at bounding box center [771, 148] width 38 height 38
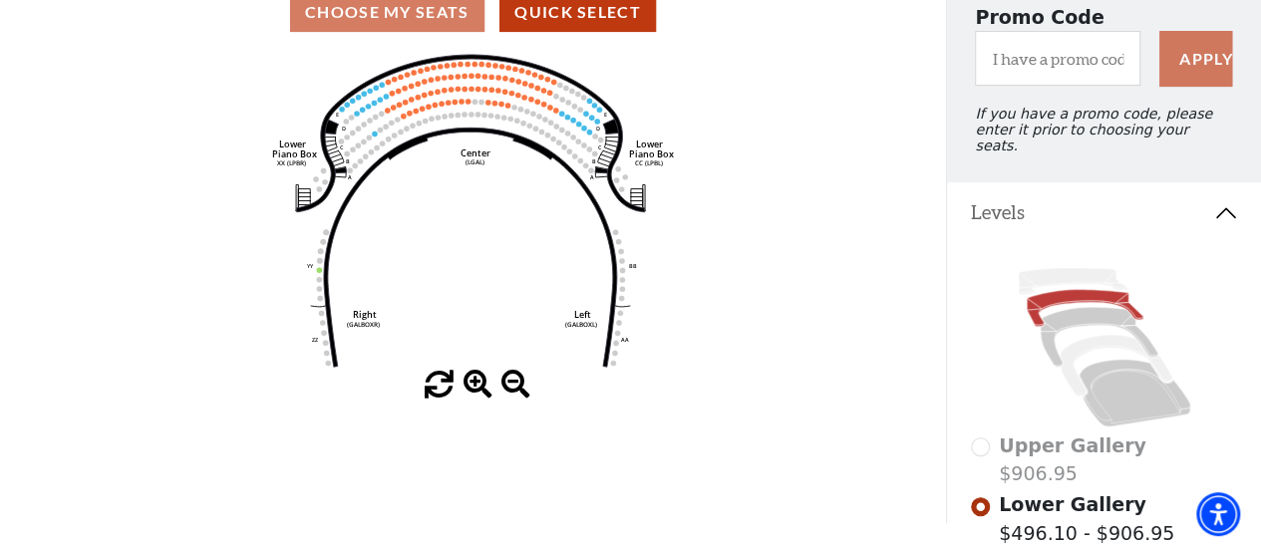
scroll to position [0, 0]
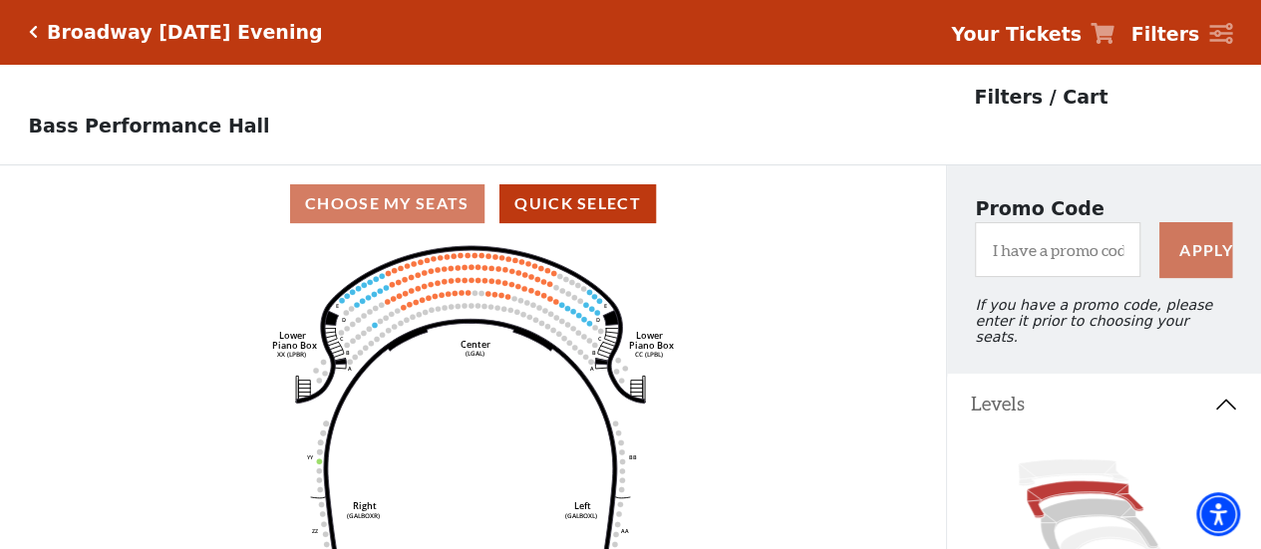
click at [30, 38] on icon "Click here to go back to filters" at bounding box center [33, 32] width 9 height 14
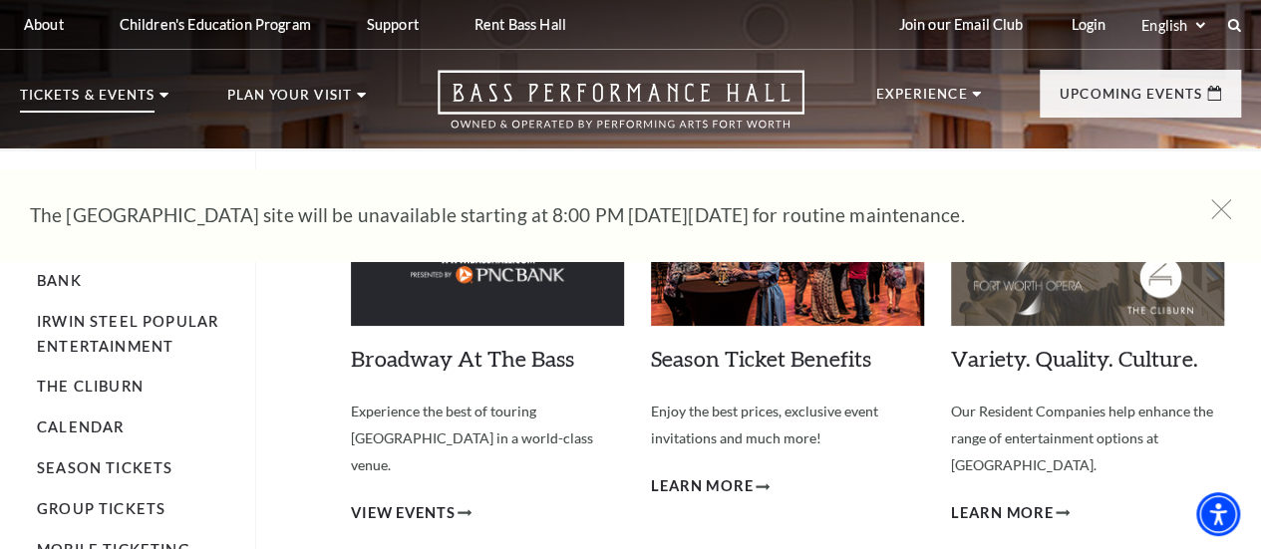
click at [69, 113] on p "Tickets & Events" at bounding box center [87, 101] width 135 height 24
click at [148, 473] on link "Season Tickets" at bounding box center [105, 467] width 136 height 17
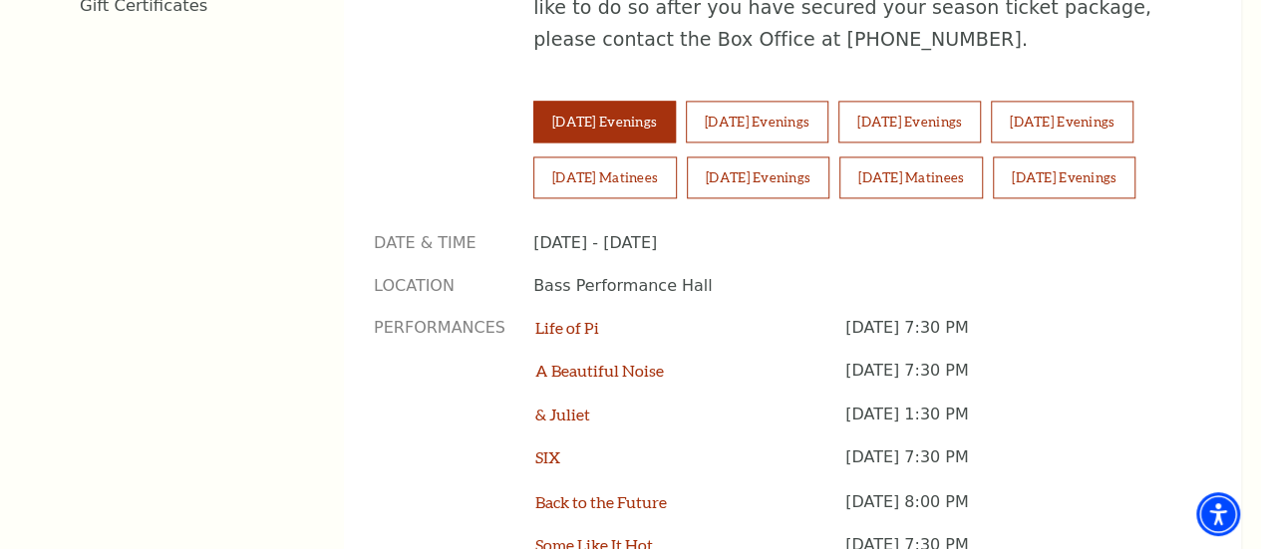
scroll to position [1594, 0]
